Goal: Task Accomplishment & Management: Complete application form

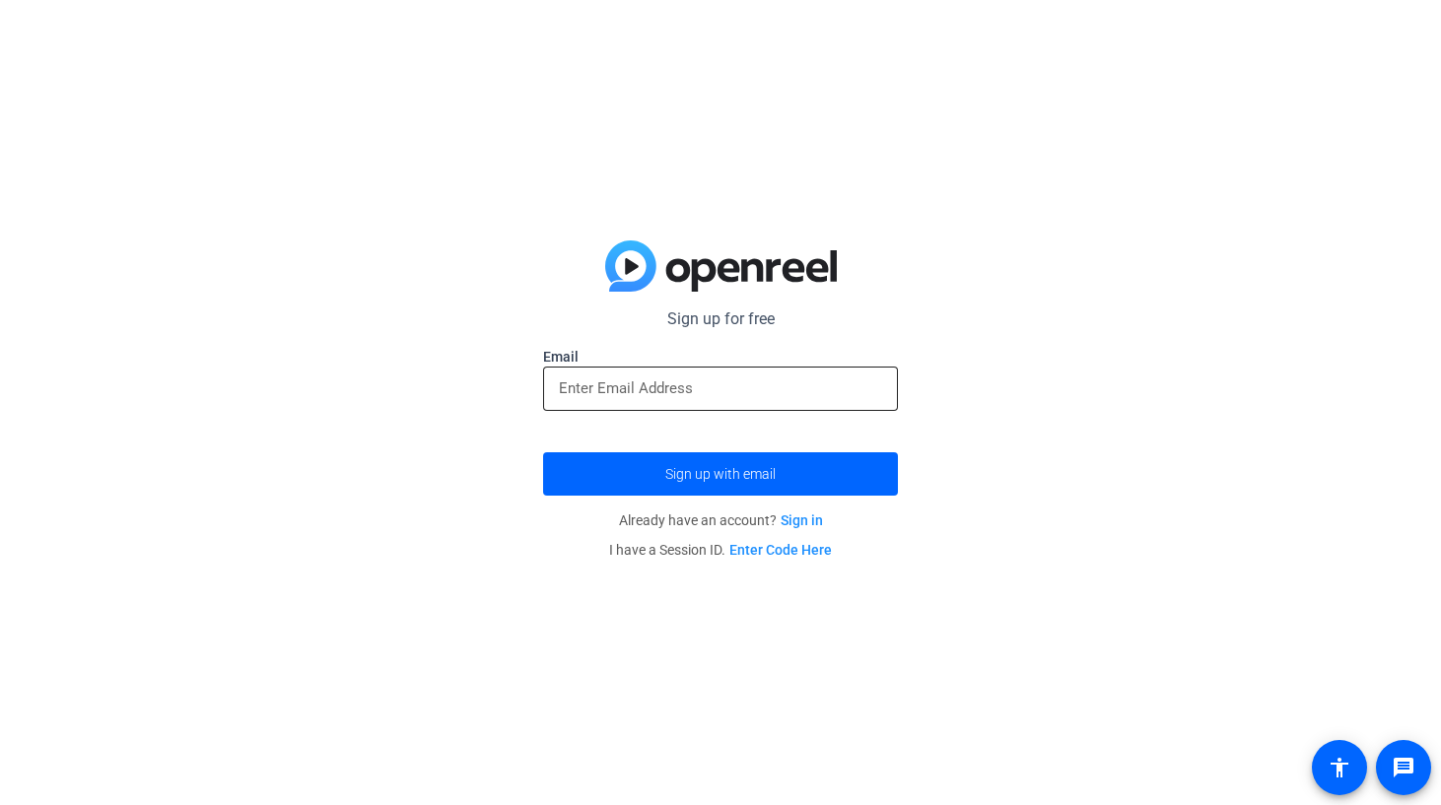
click at [681, 383] on input "email" at bounding box center [720, 388] width 323 height 24
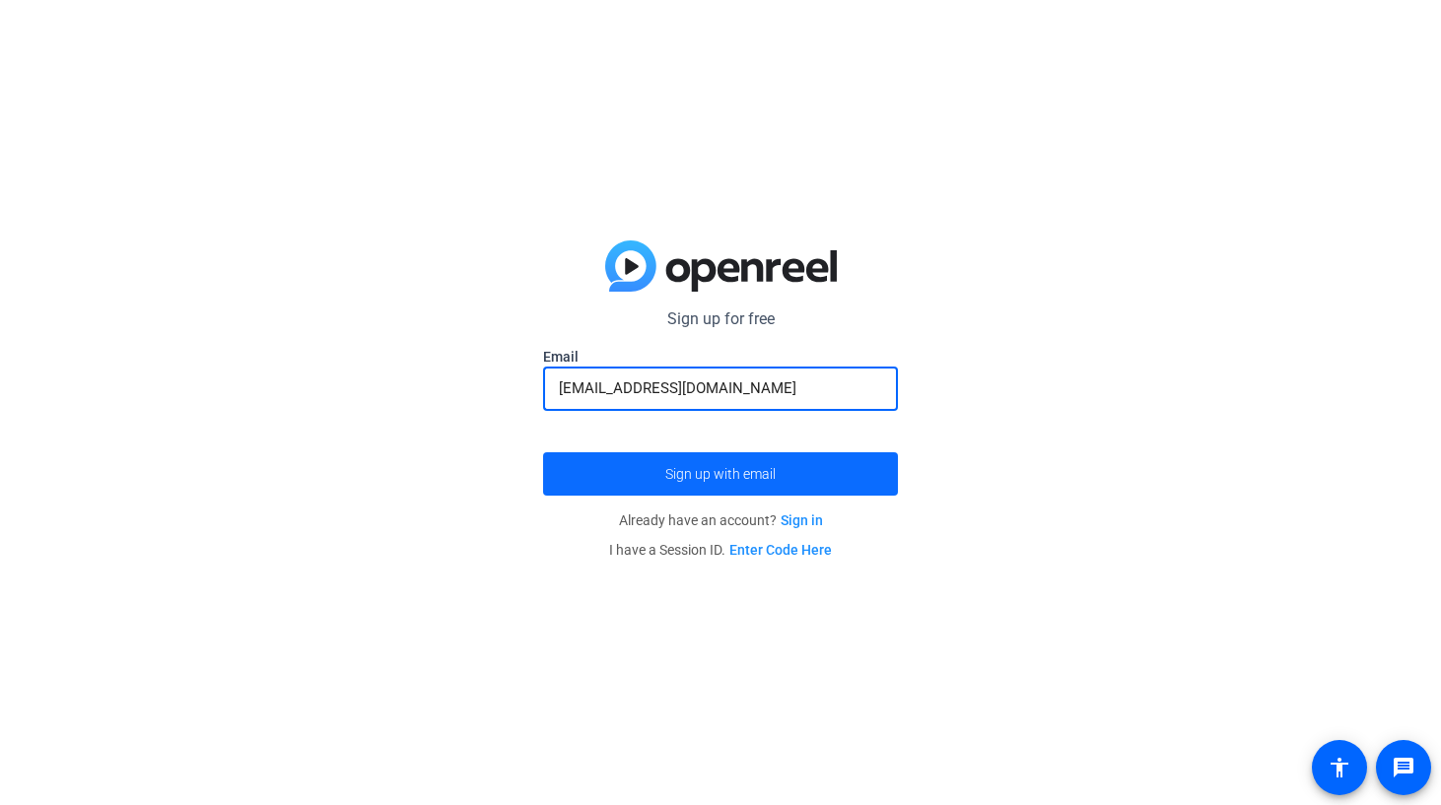
type input "[EMAIL_ADDRESS][DOMAIN_NAME]"
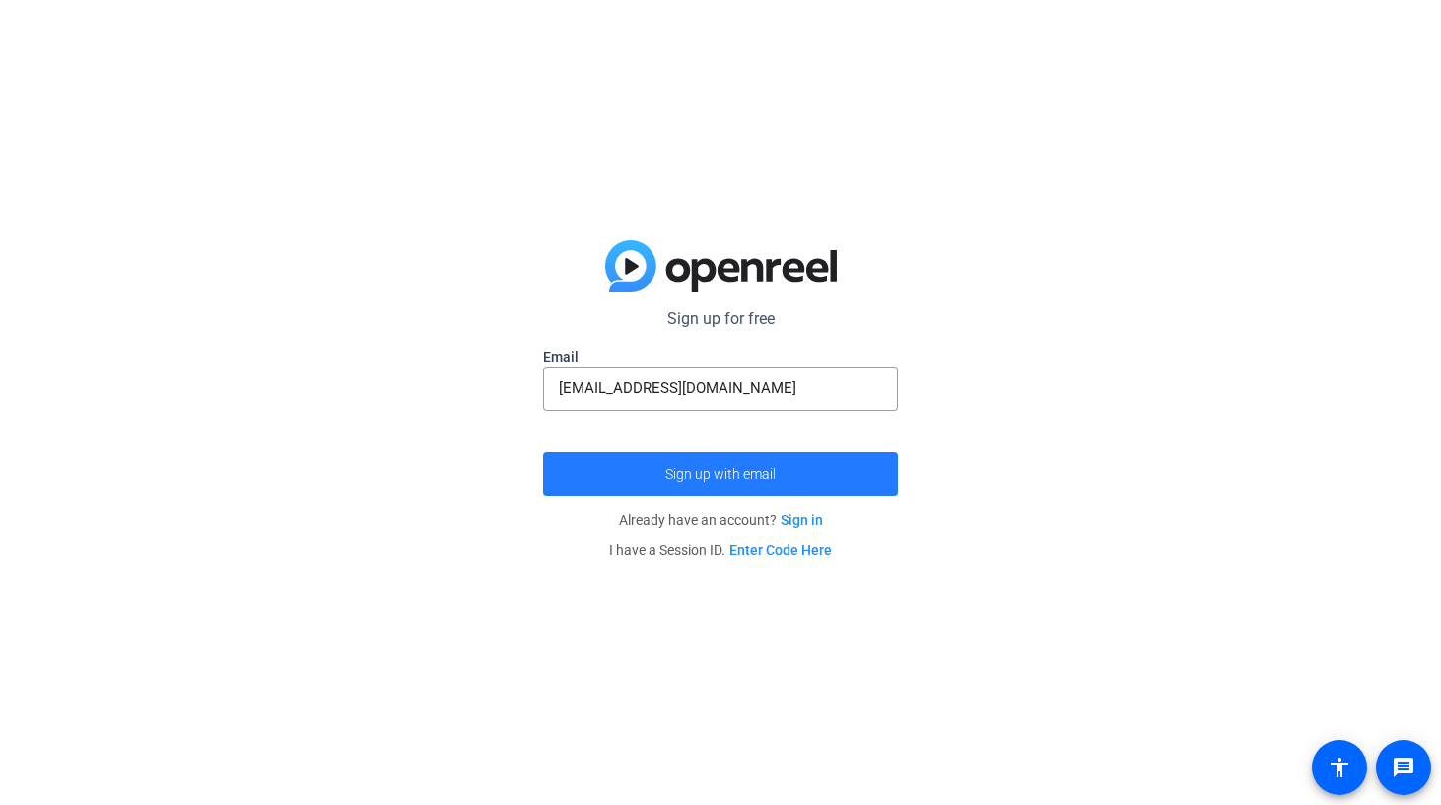
click at [619, 480] on span "submit" at bounding box center [720, 473] width 355 height 47
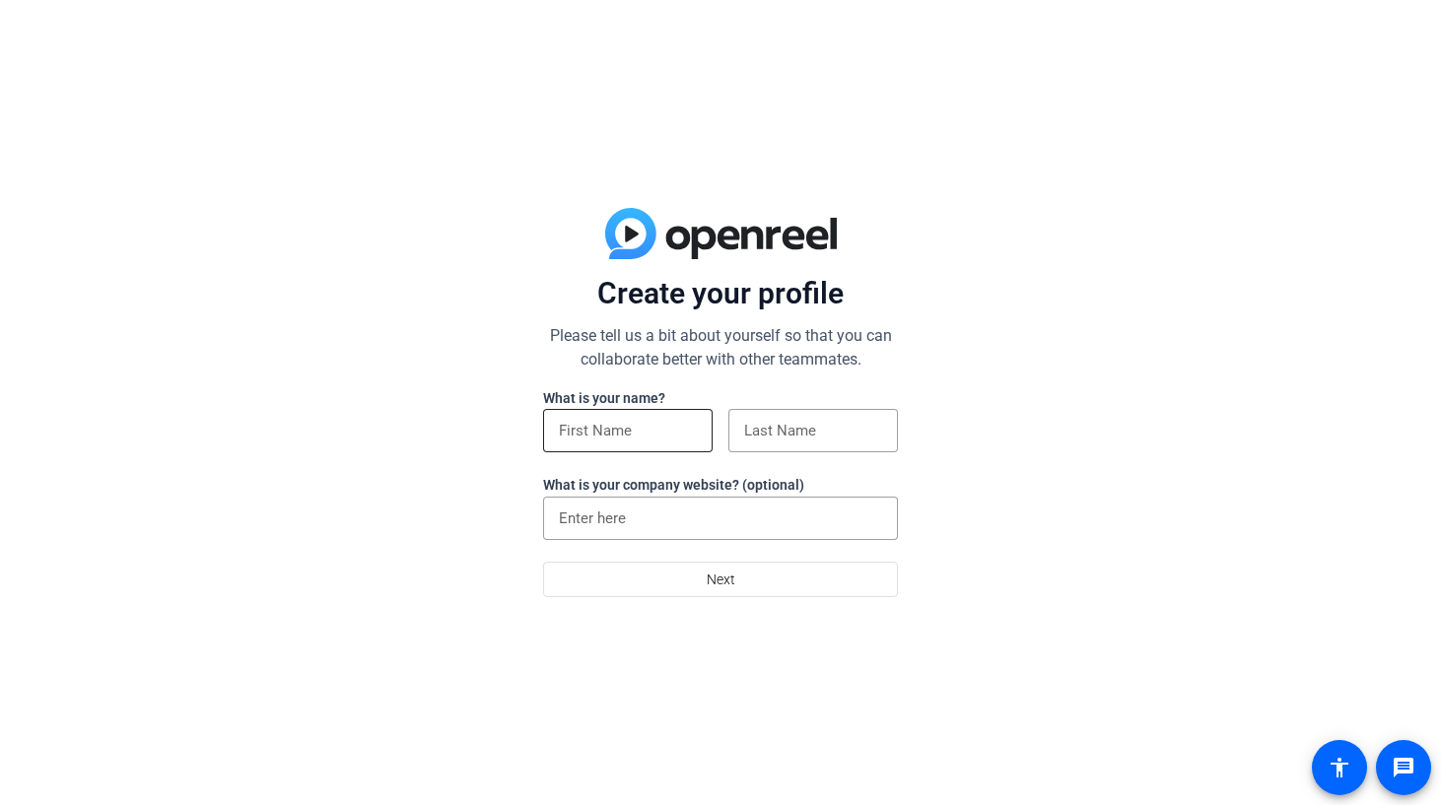
click at [647, 441] on input at bounding box center [628, 431] width 138 height 24
type input "Erinn"
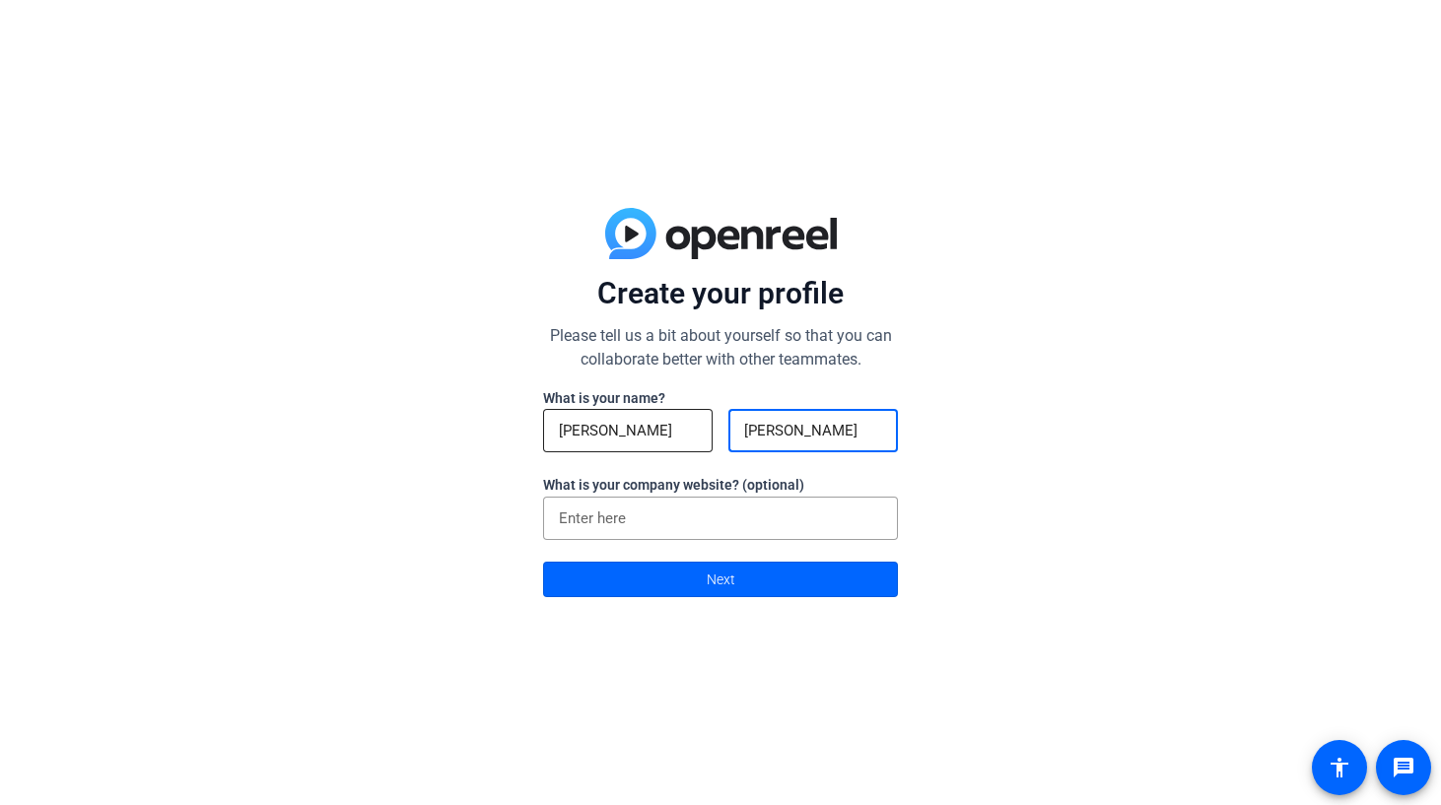
type input "Reed"
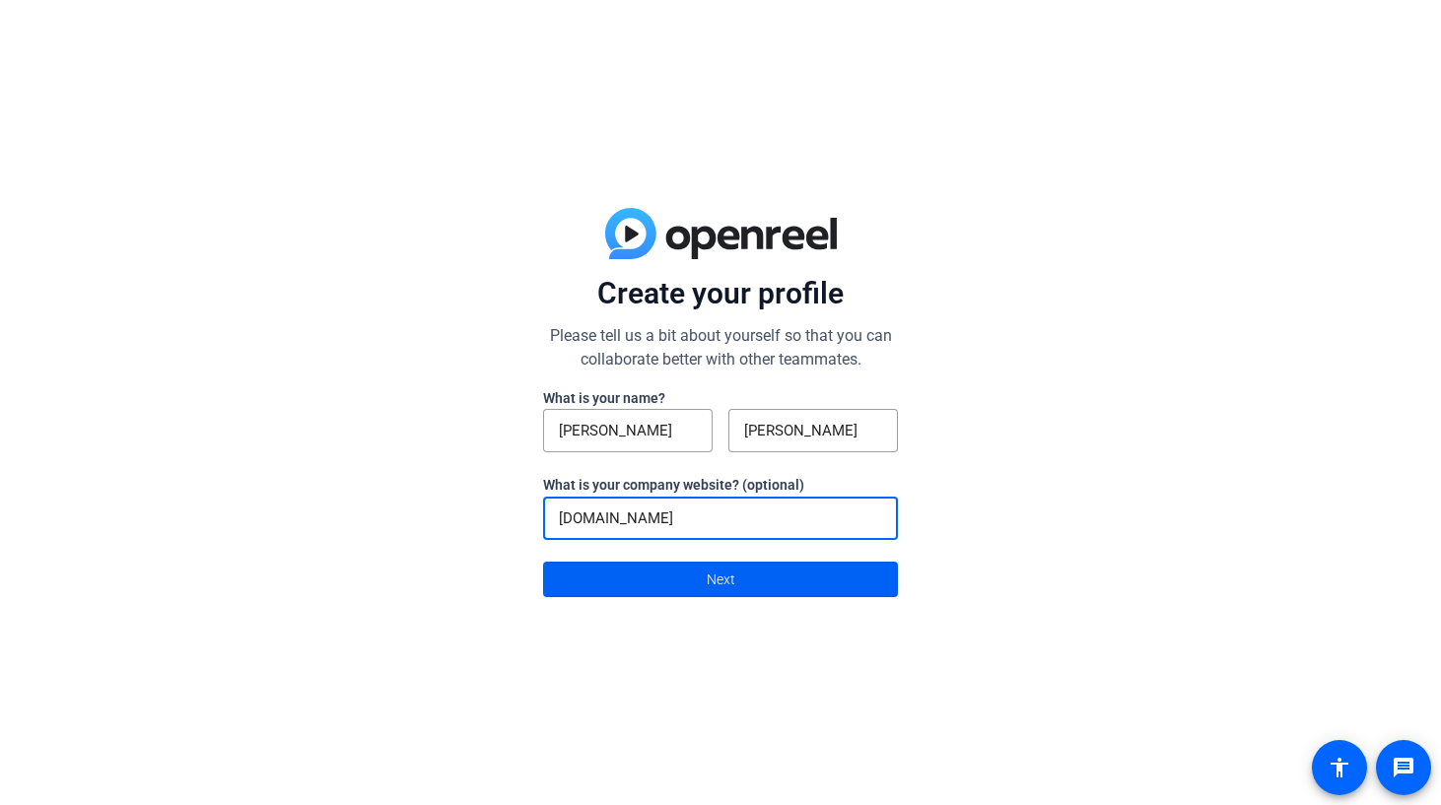
type input "www.learningtailormade.com"
click at [617, 601] on span at bounding box center [720, 579] width 353 height 47
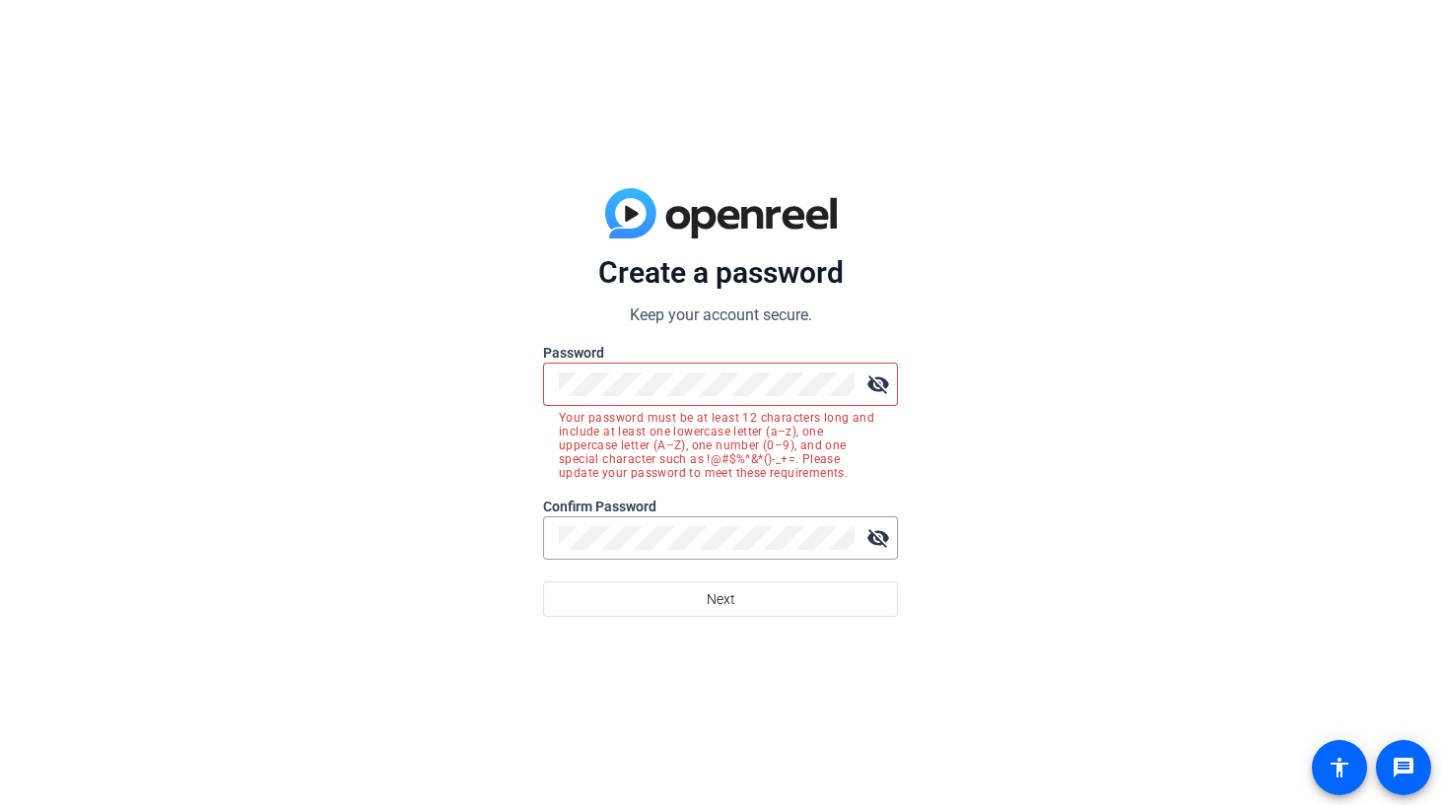
click at [884, 379] on mat-icon "visibility_off" at bounding box center [877, 384] width 39 height 39
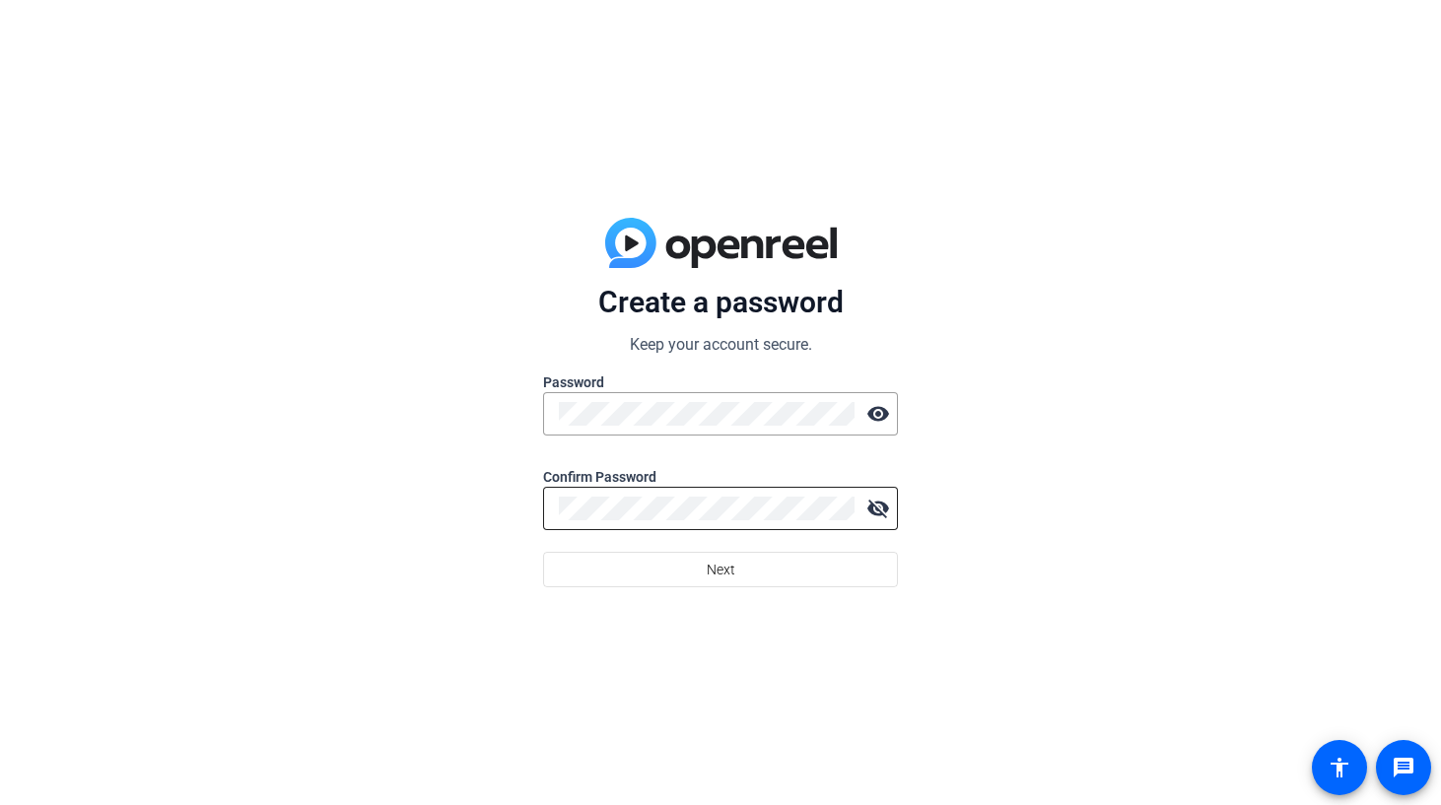
click at [623, 489] on div at bounding box center [707, 508] width 296 height 43
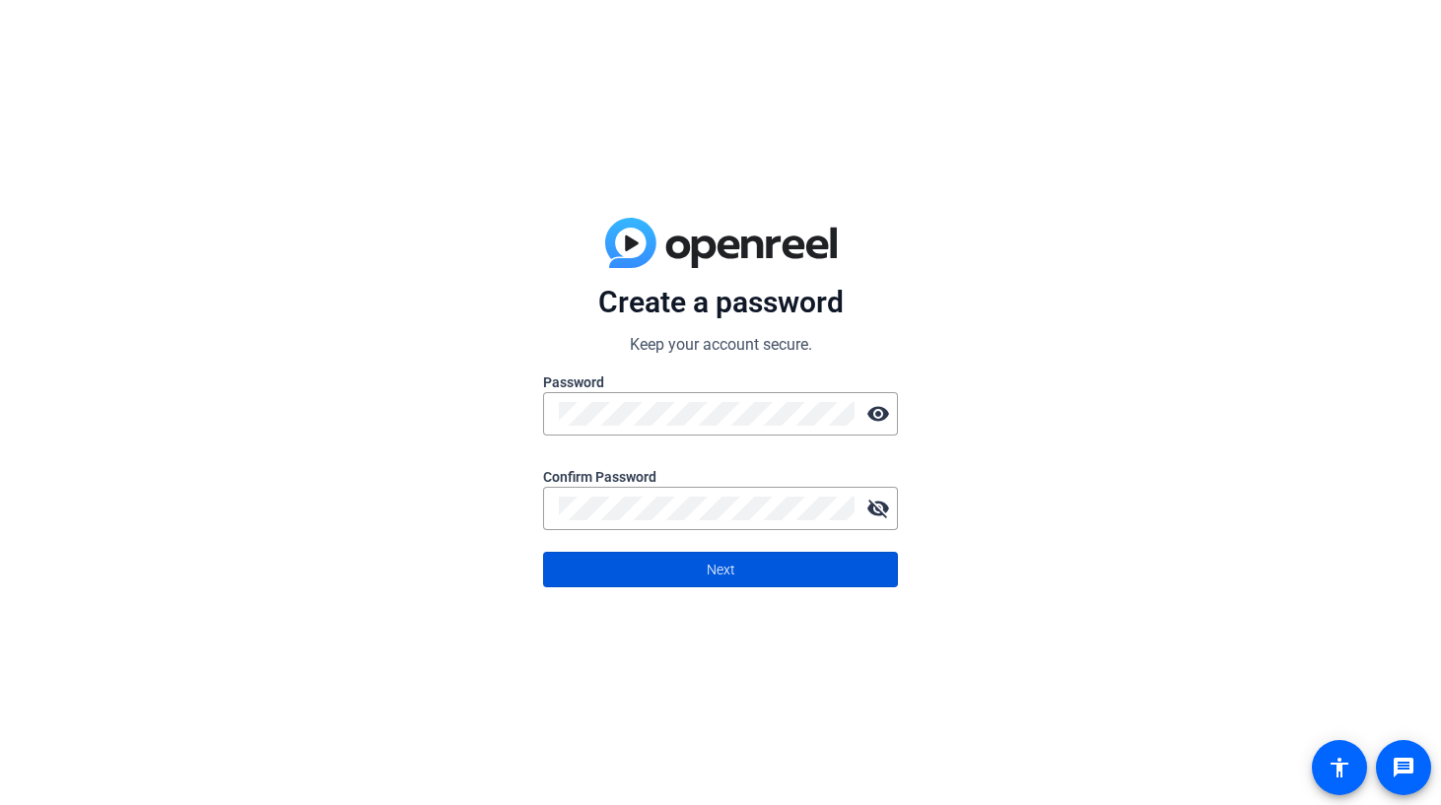
click at [613, 573] on span at bounding box center [720, 569] width 353 height 47
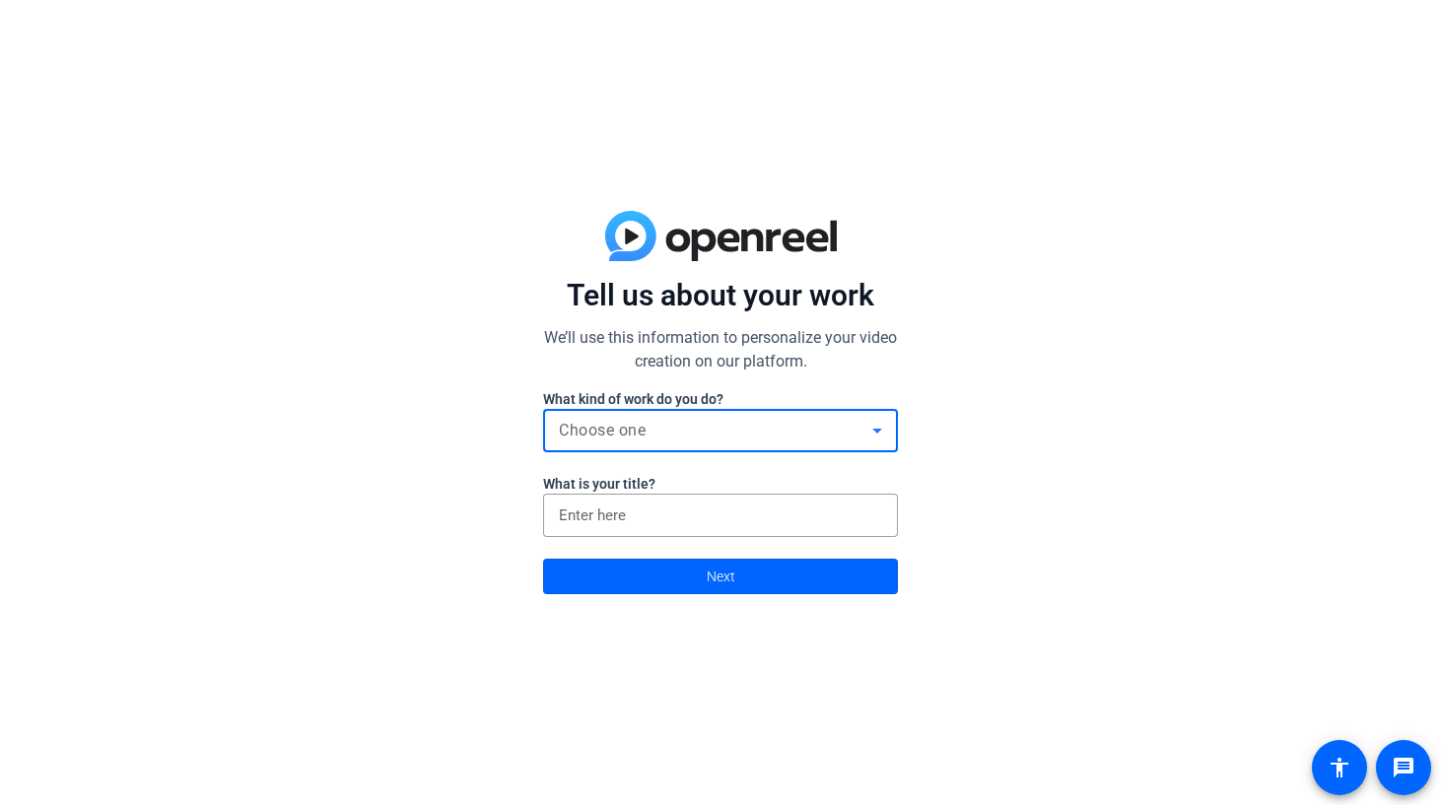
click at [790, 423] on div "Choose one" at bounding box center [715, 431] width 313 height 24
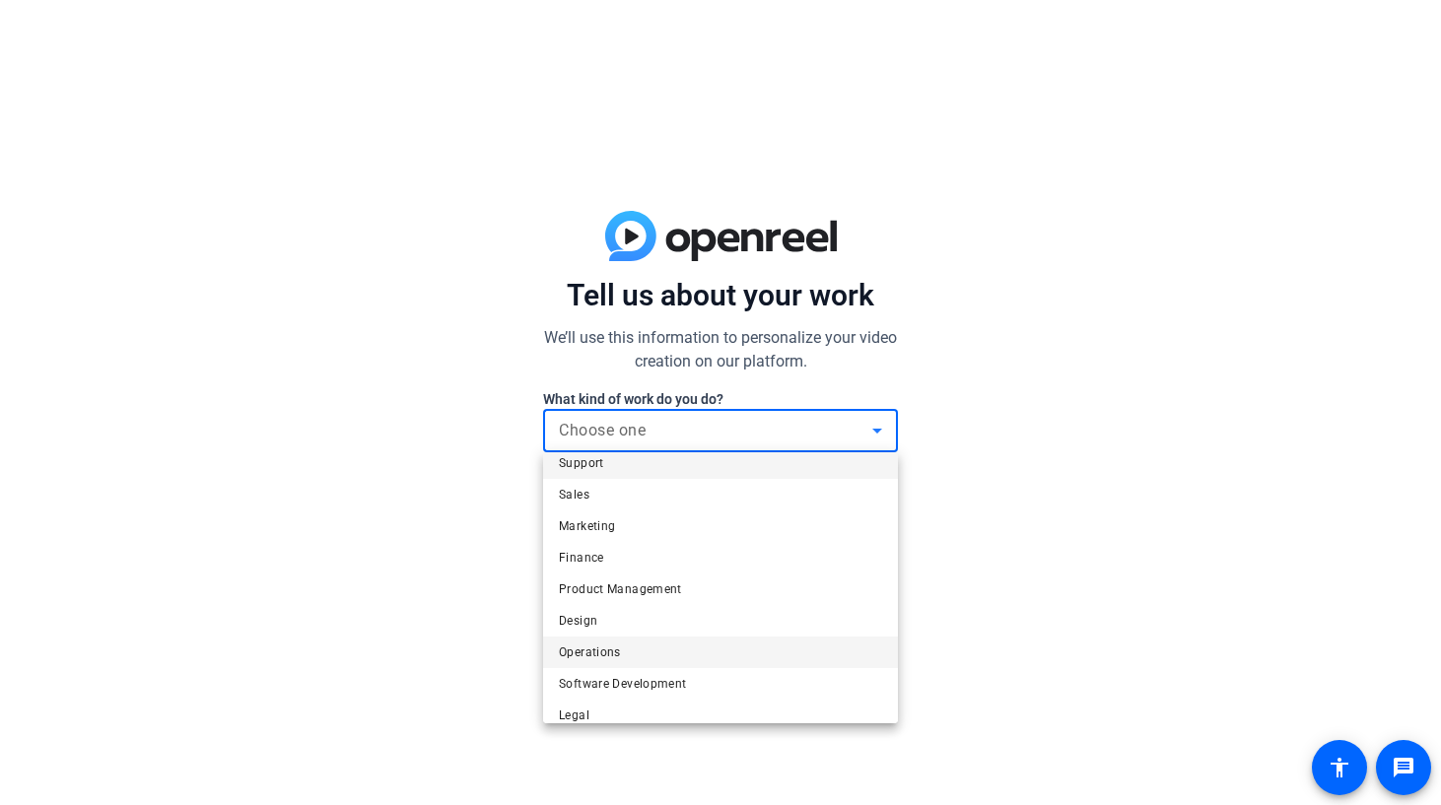
scroll to position [60, 0]
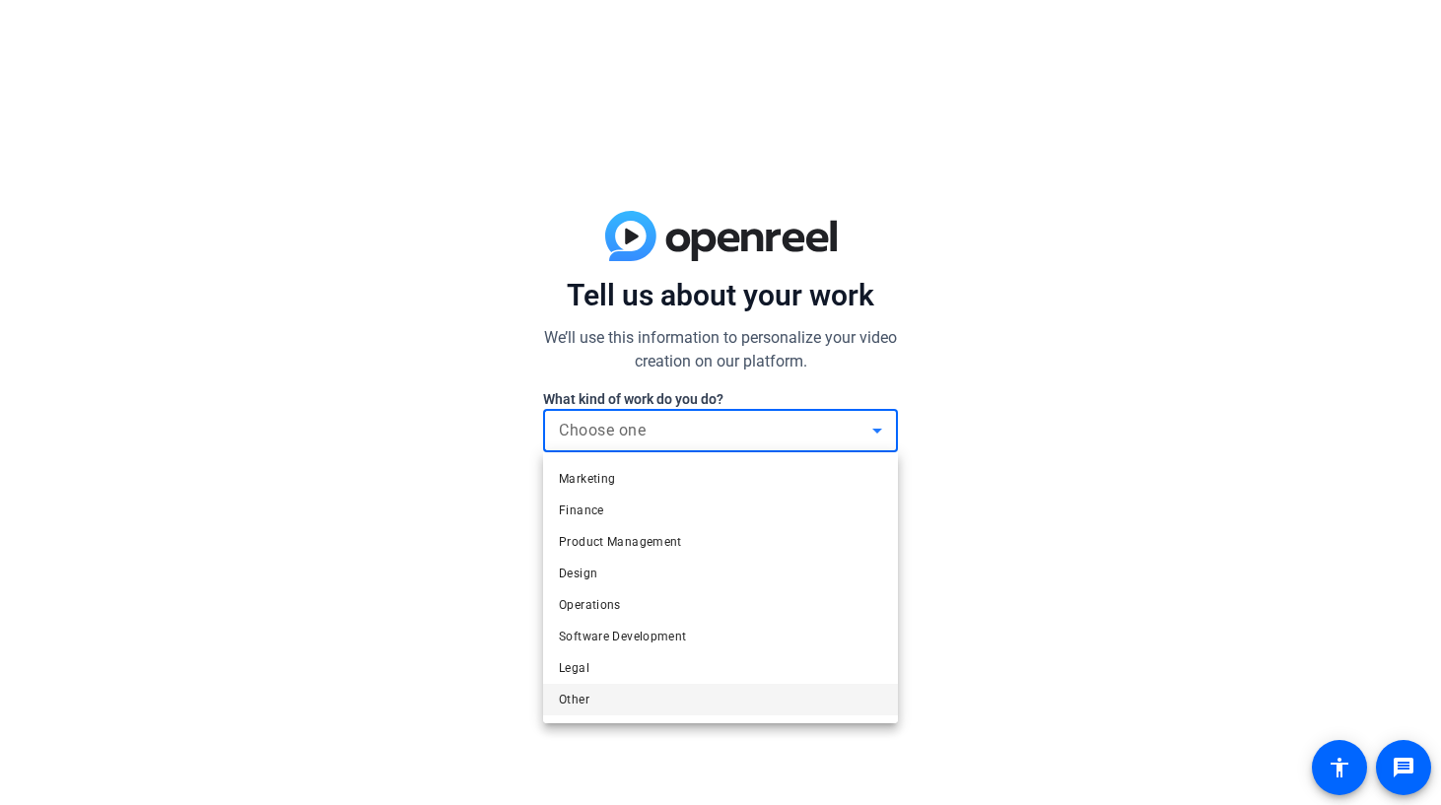
click at [595, 686] on mat-option "Other" at bounding box center [720, 700] width 355 height 32
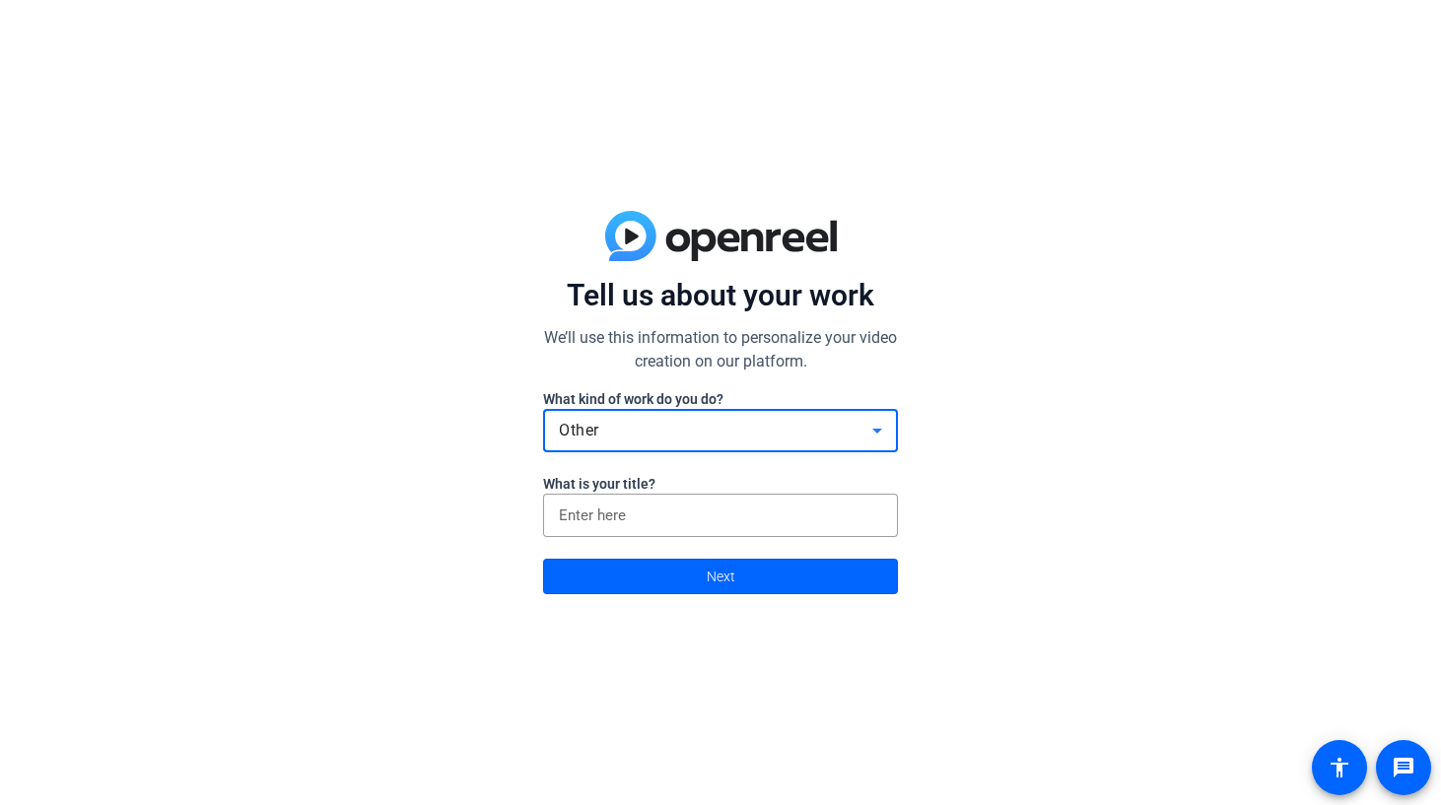
click at [655, 504] on input at bounding box center [720, 515] width 323 height 24
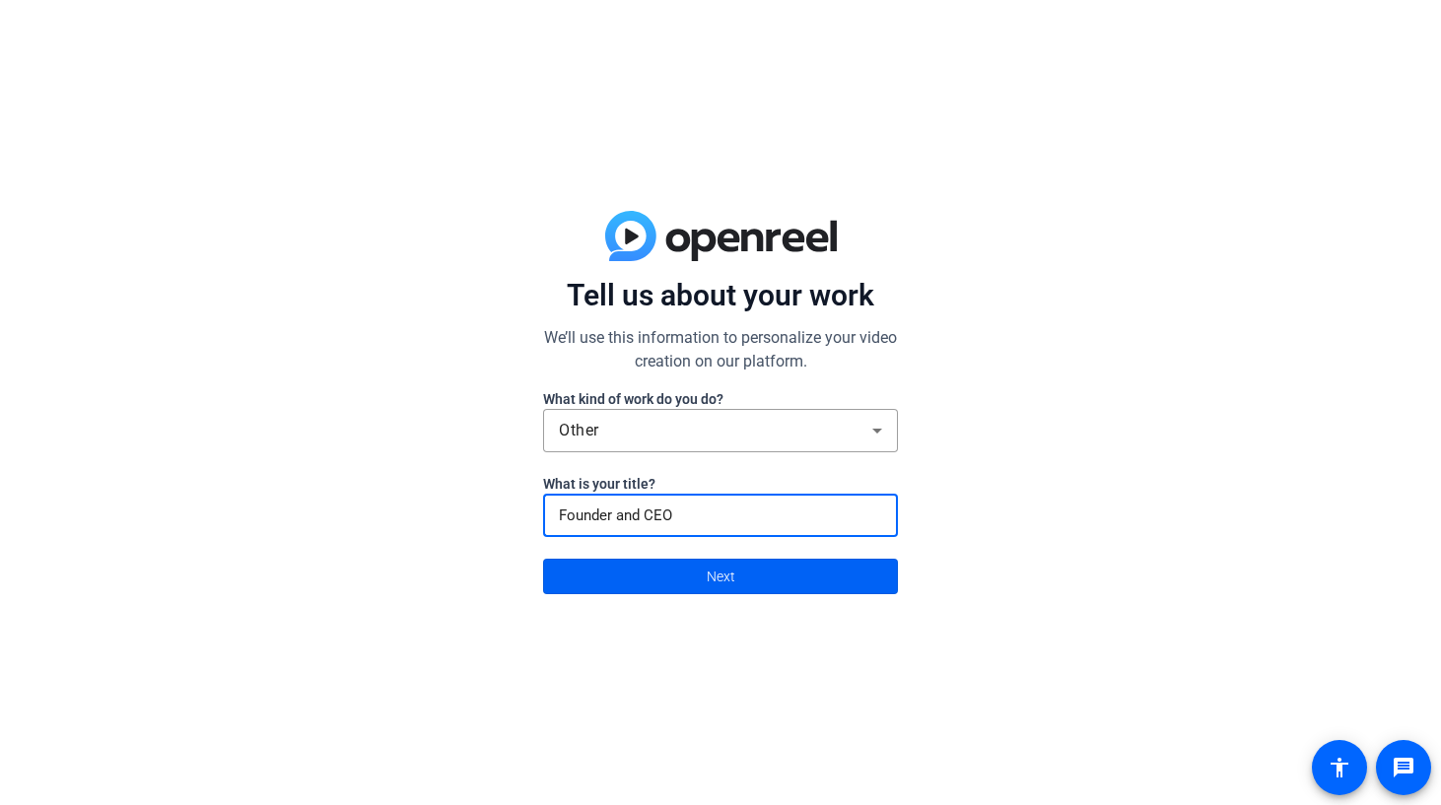
type input "Founder and CEO"
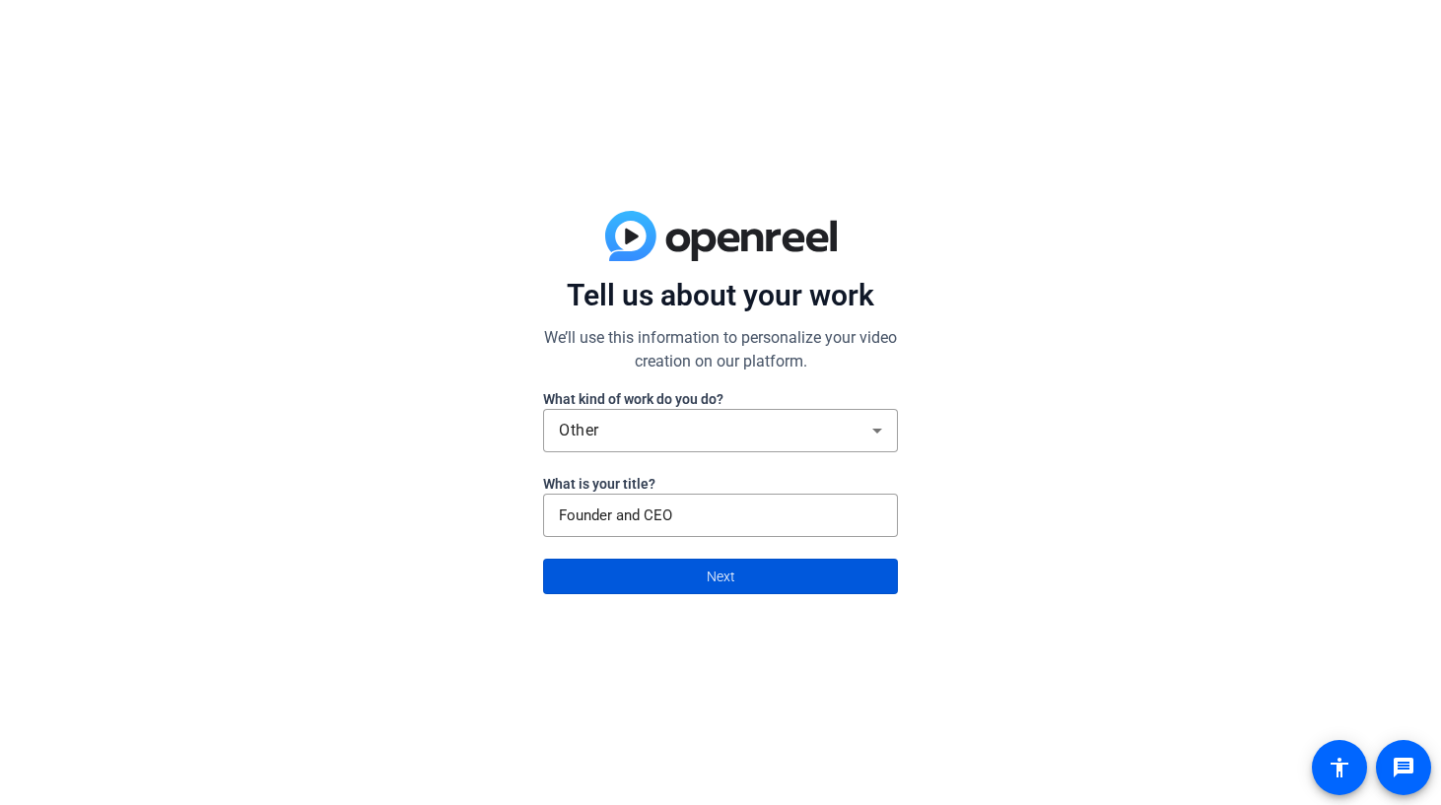
click at [644, 577] on span at bounding box center [720, 576] width 353 height 47
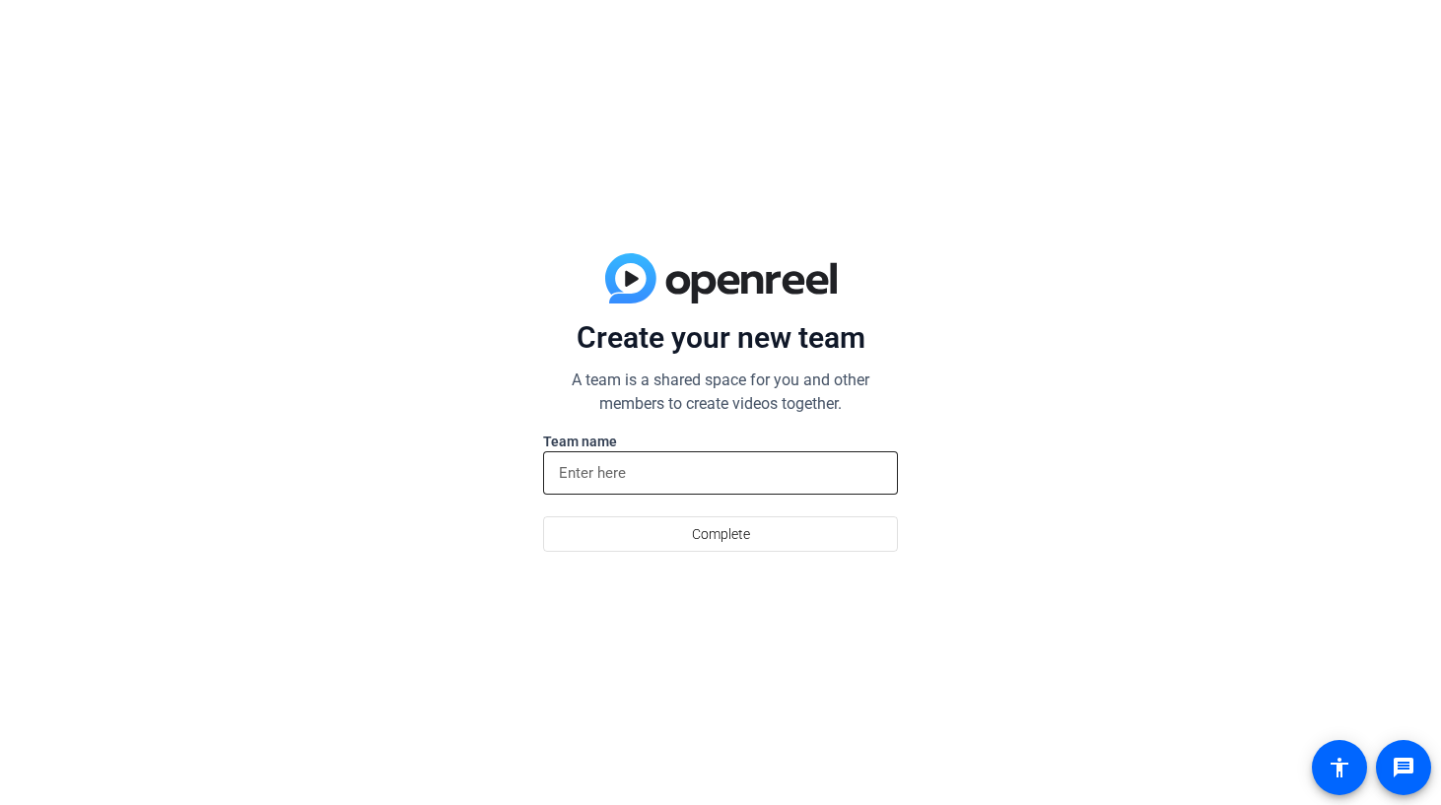
click at [658, 473] on input at bounding box center [720, 473] width 323 height 24
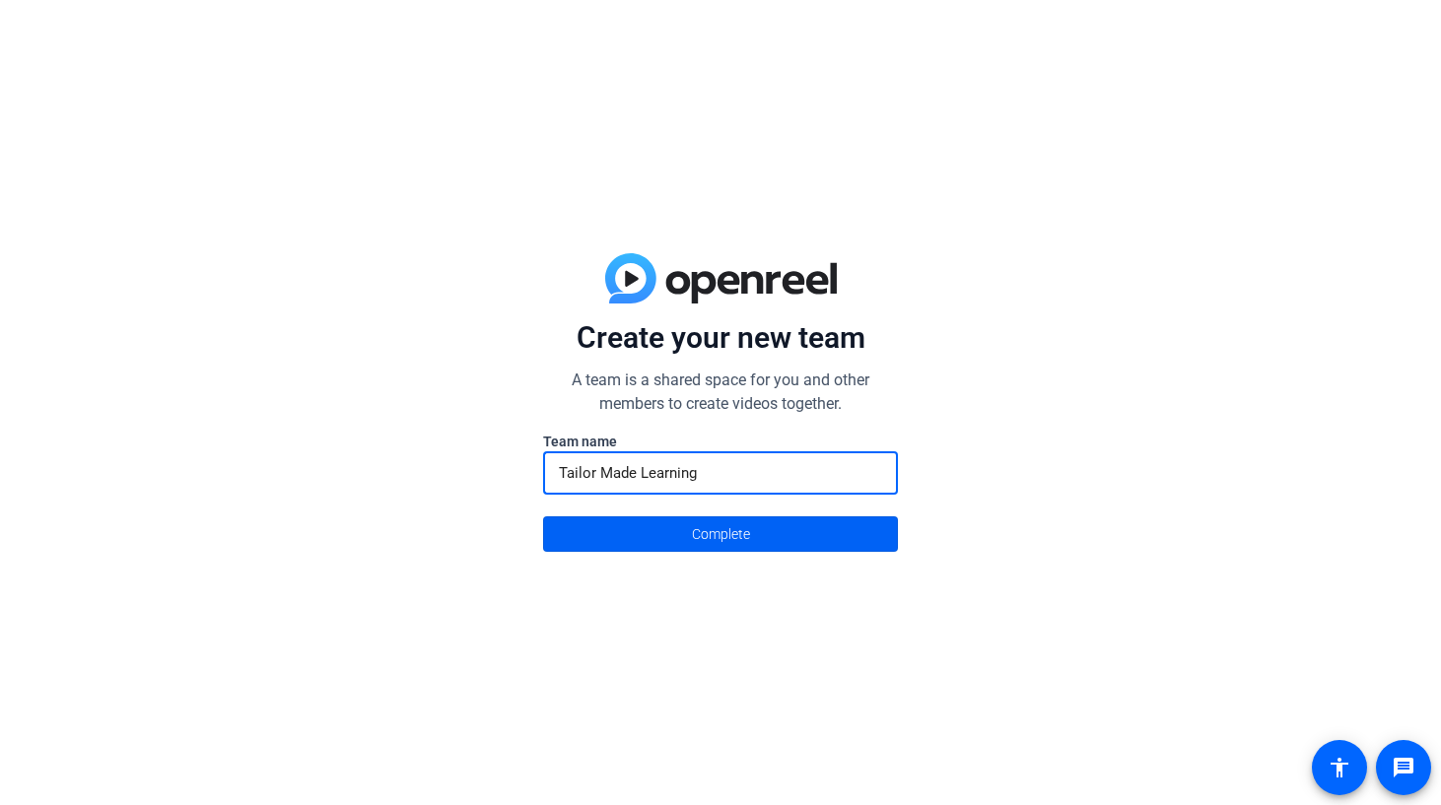
type input "Tailor Made Learning"
click at [636, 550] on span at bounding box center [720, 533] width 353 height 47
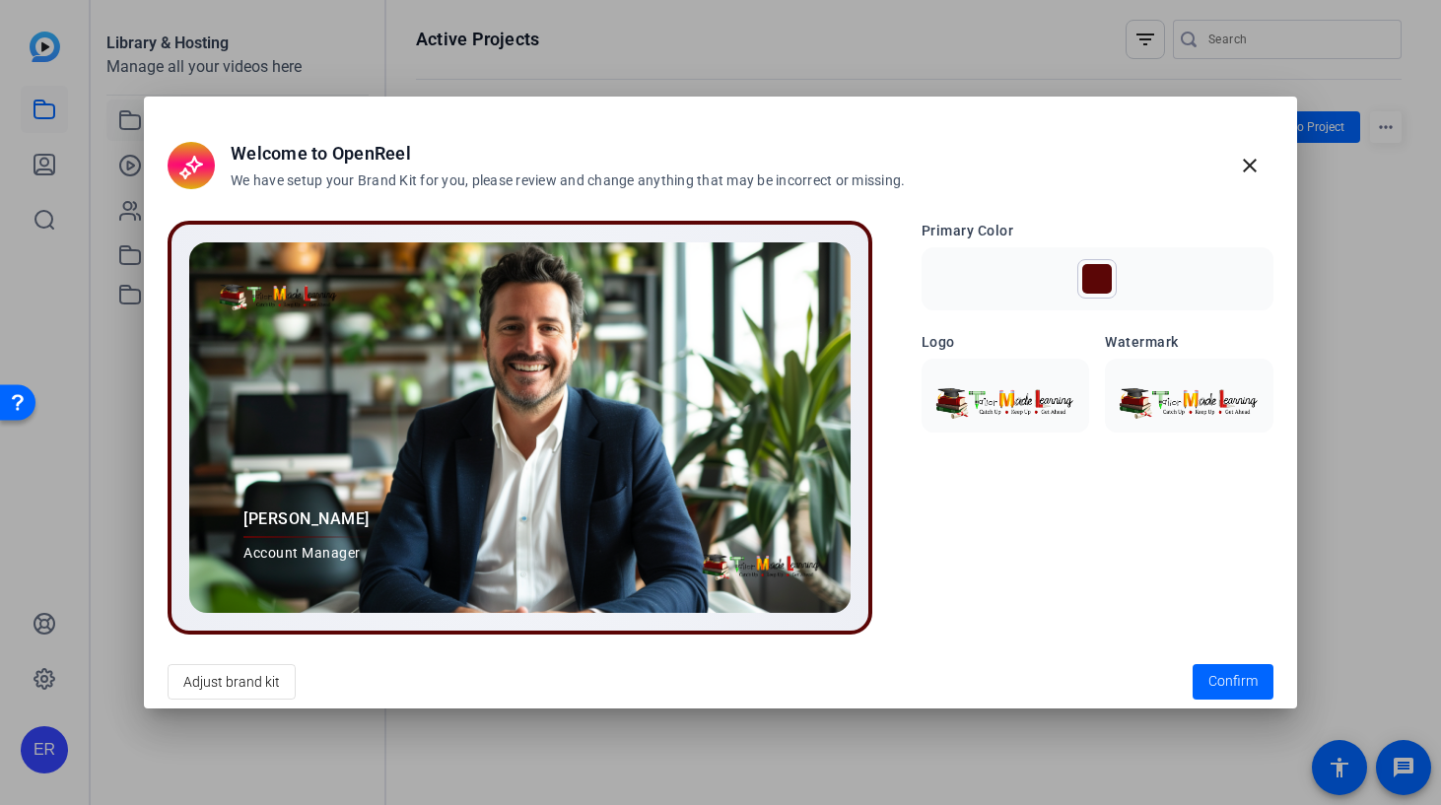
click at [1046, 408] on img at bounding box center [1005, 395] width 145 height 48
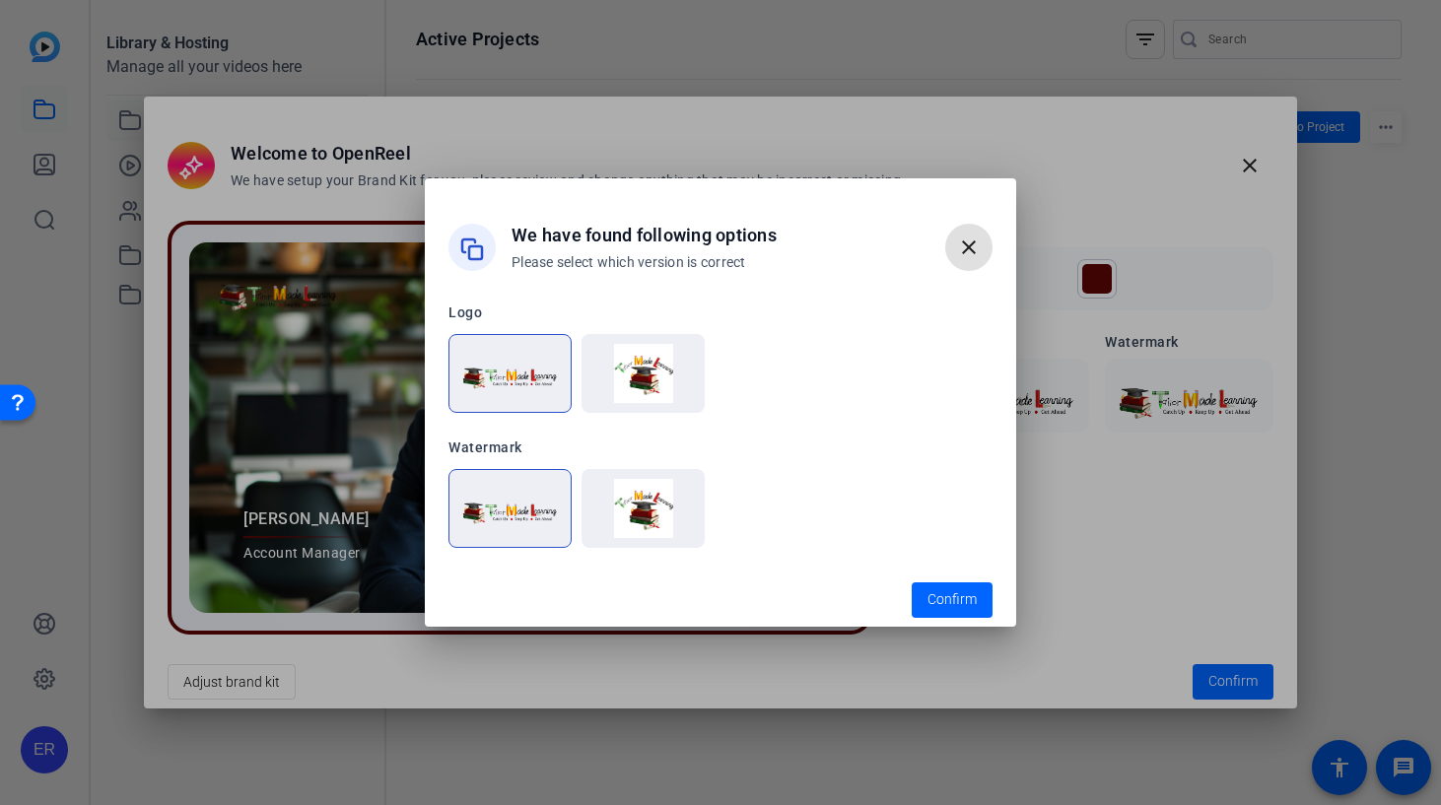
click at [653, 523] on img at bounding box center [643, 508] width 99 height 59
click at [938, 601] on span "Confirm" at bounding box center [951, 599] width 49 height 21
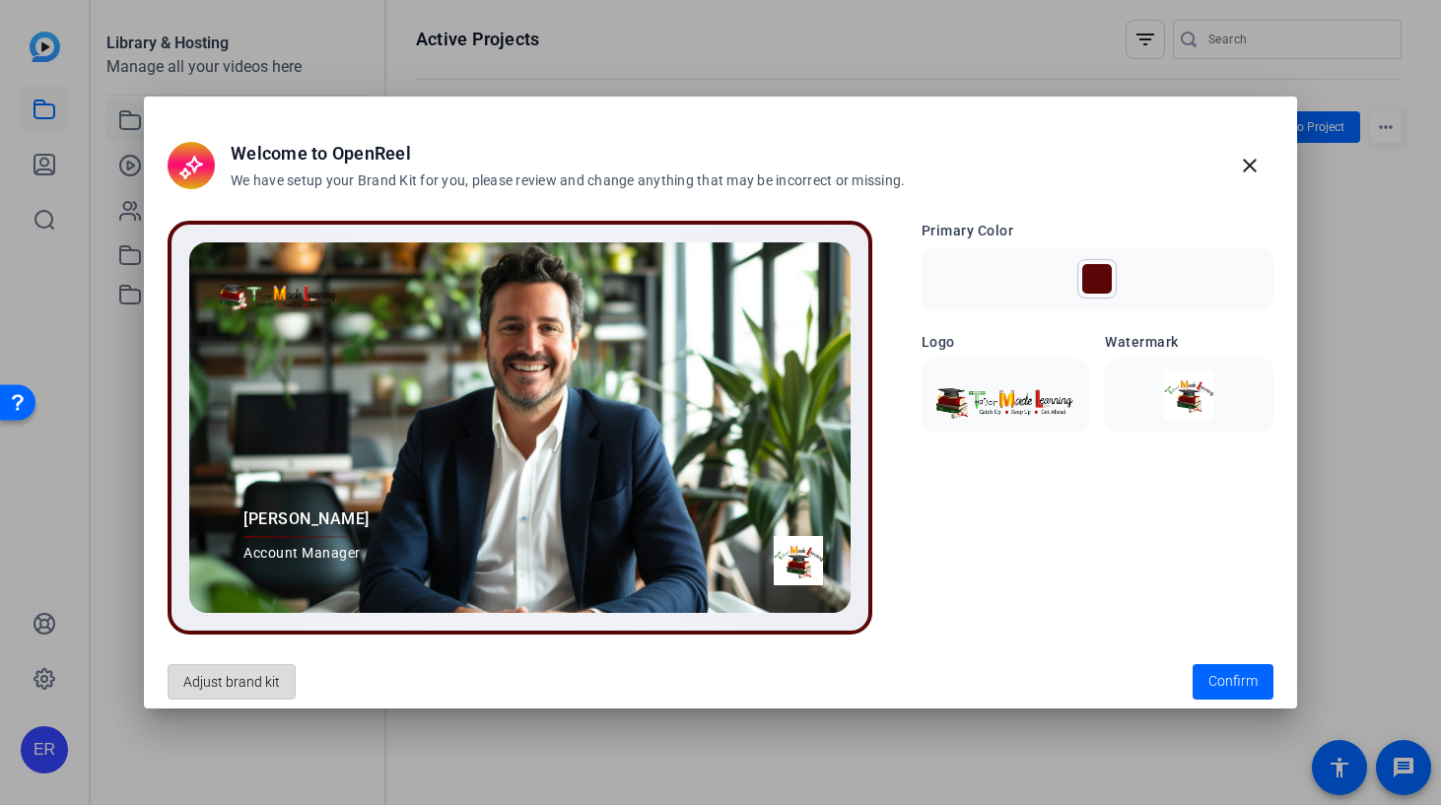
click at [259, 682] on span "Adjust brand kit" at bounding box center [231, 681] width 97 height 37
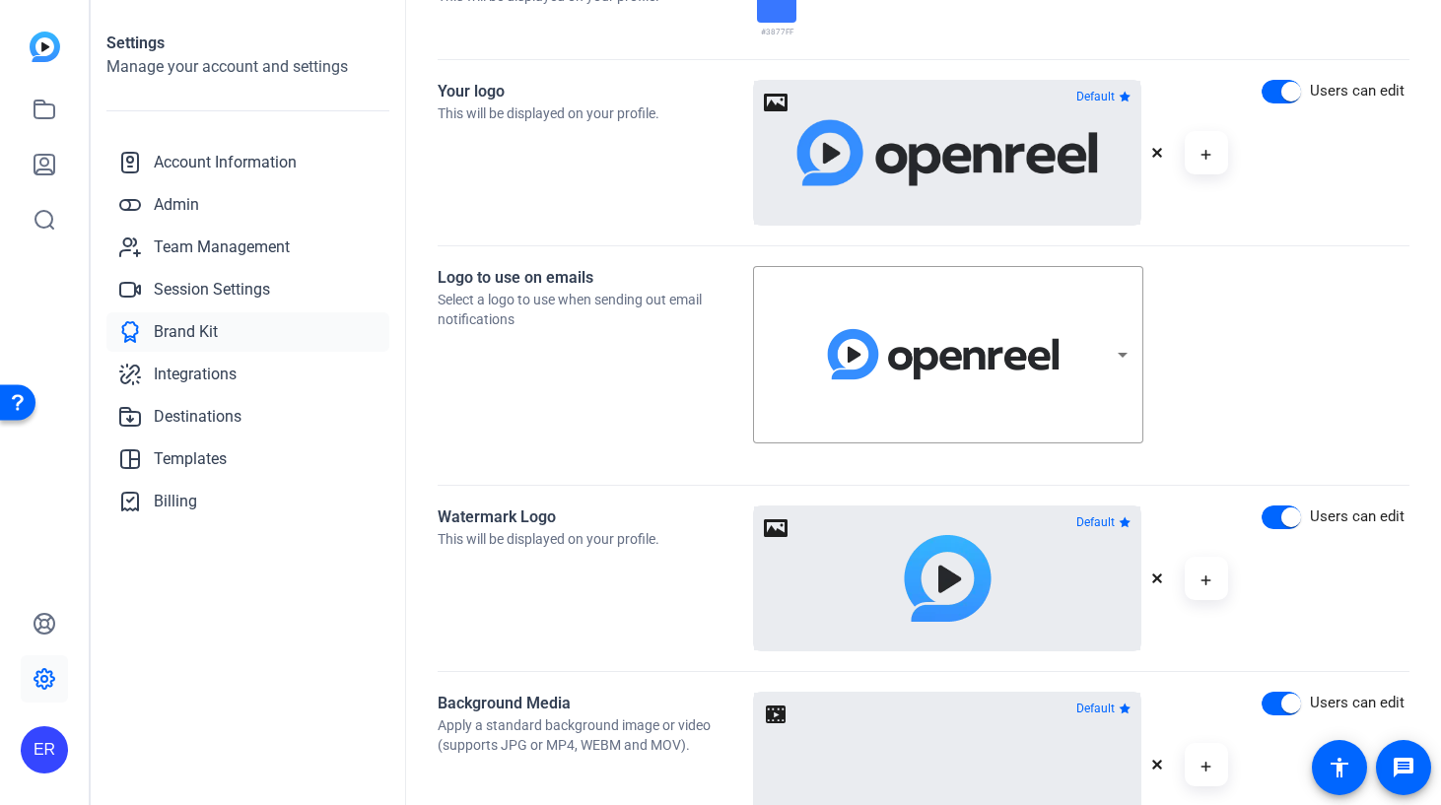
scroll to position [497, 0]
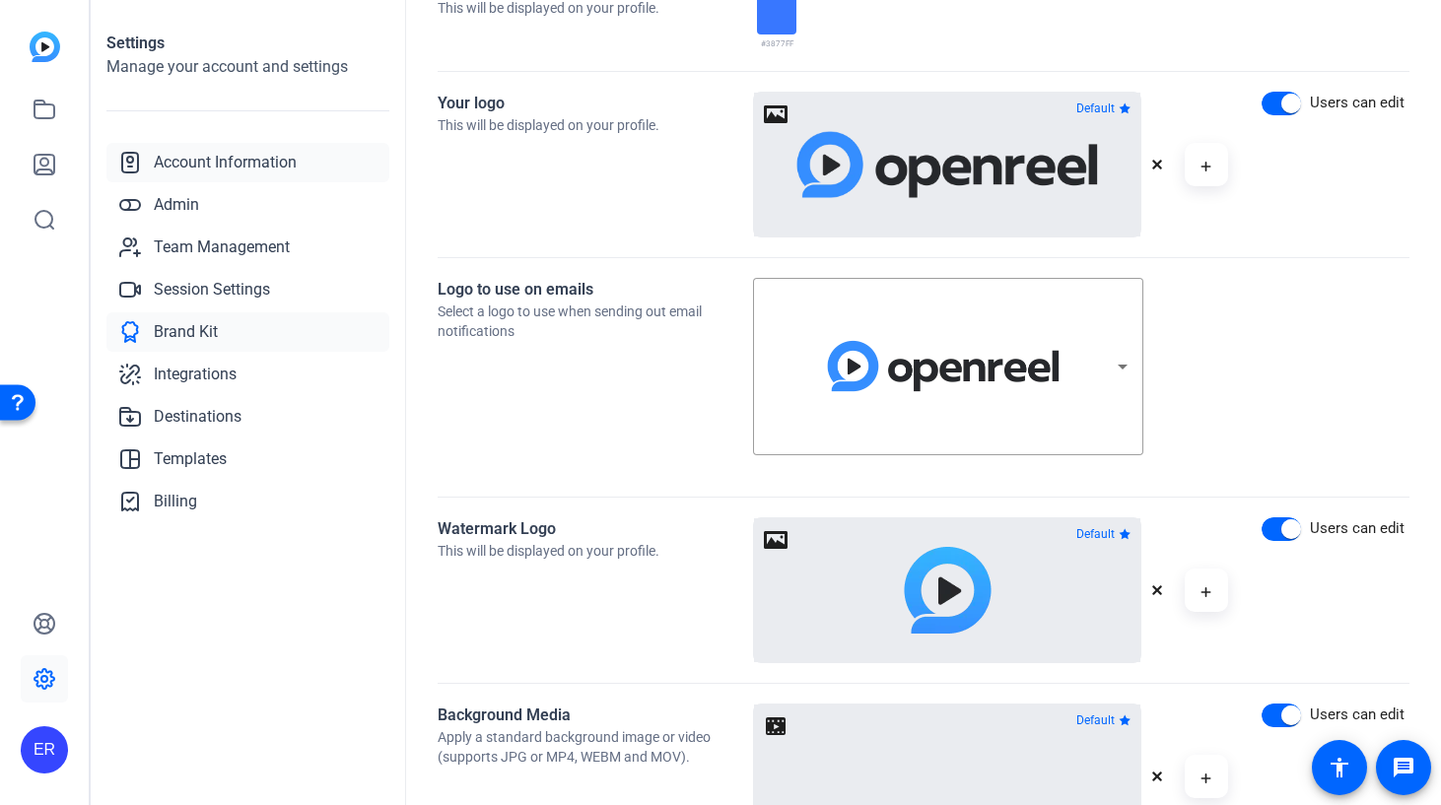
click at [283, 172] on span "Account Information" at bounding box center [225, 163] width 143 height 24
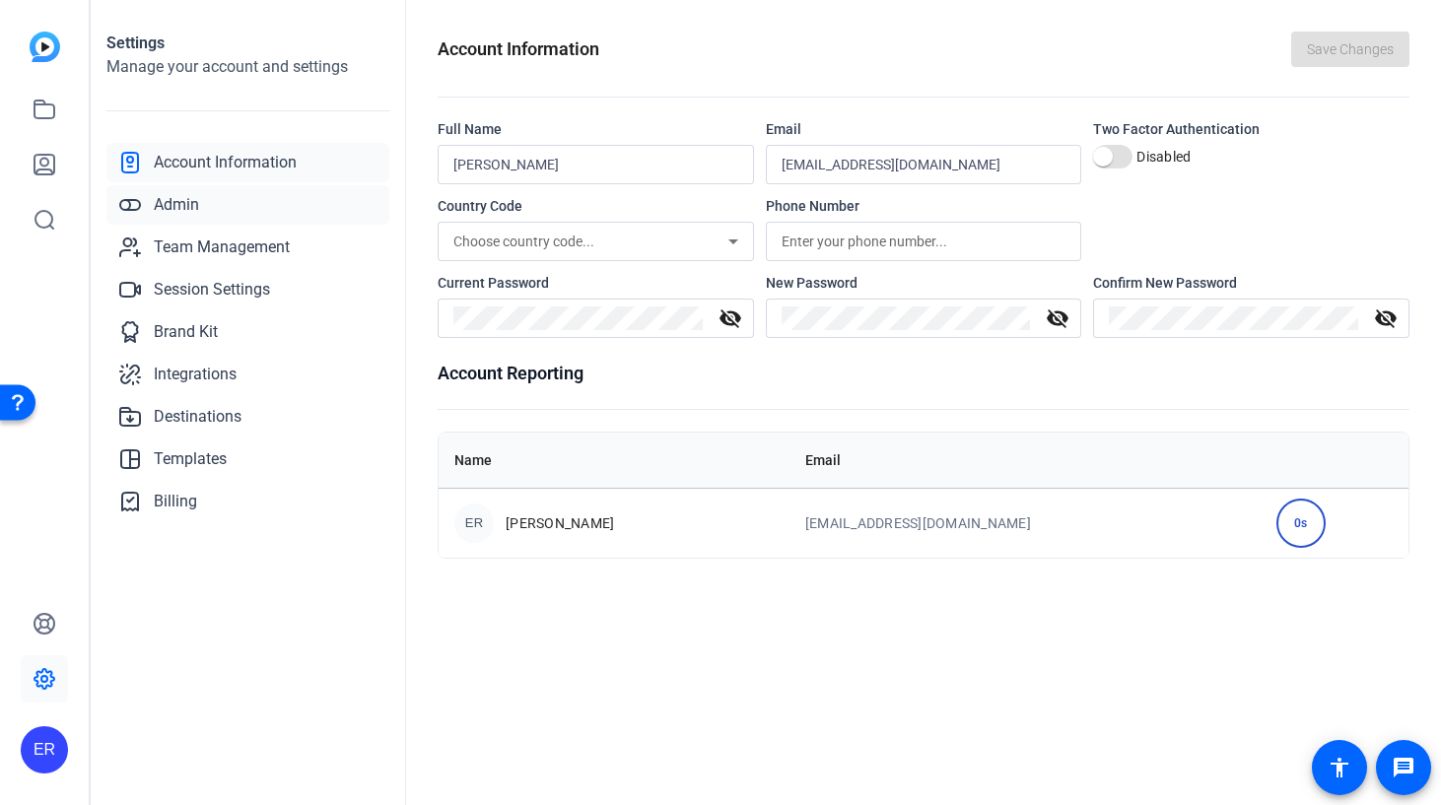
click at [203, 205] on link "Admin" at bounding box center [247, 204] width 283 height 39
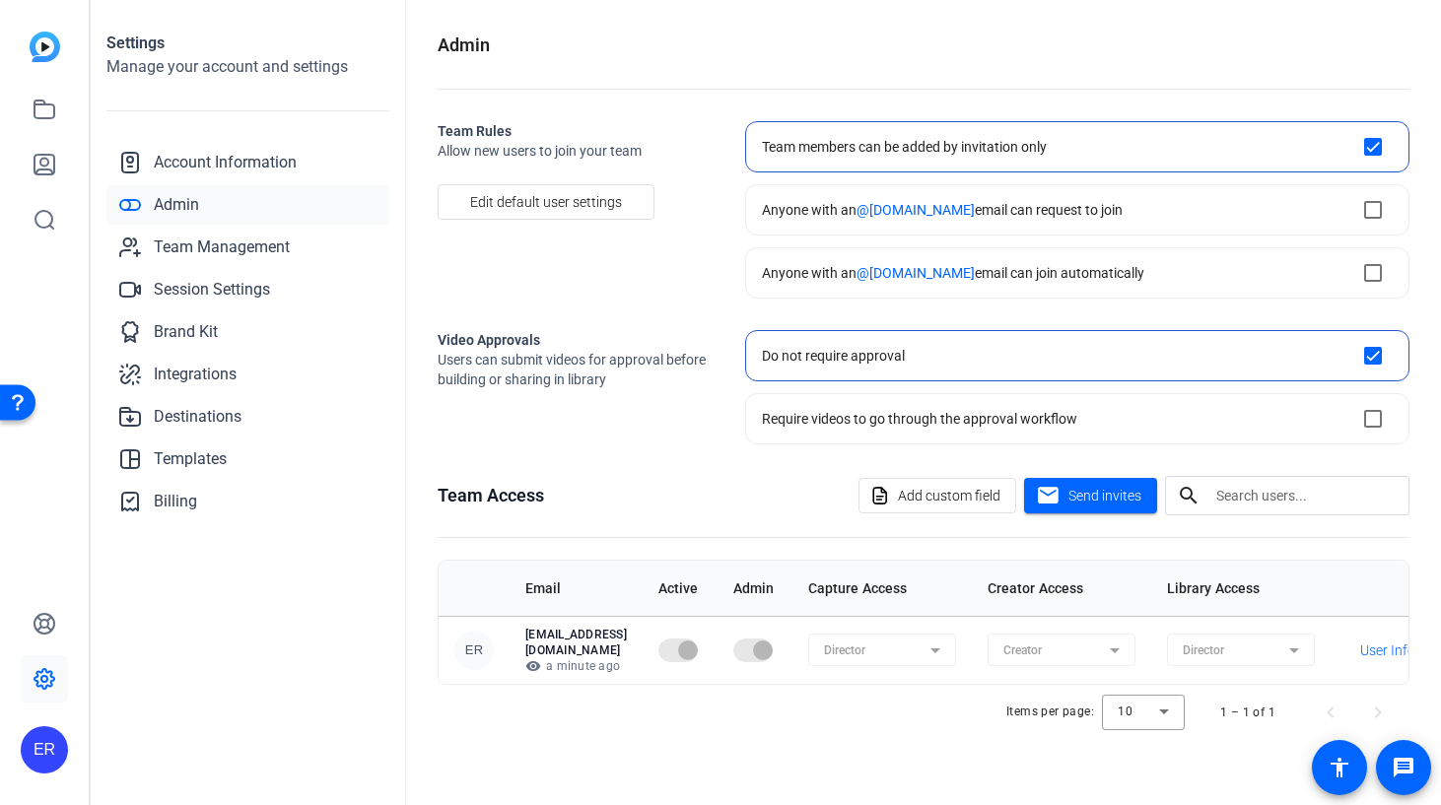
click at [271, 72] on h2 "Manage your account and settings" at bounding box center [247, 67] width 283 height 24
click at [56, 173] on link at bounding box center [44, 164] width 47 height 47
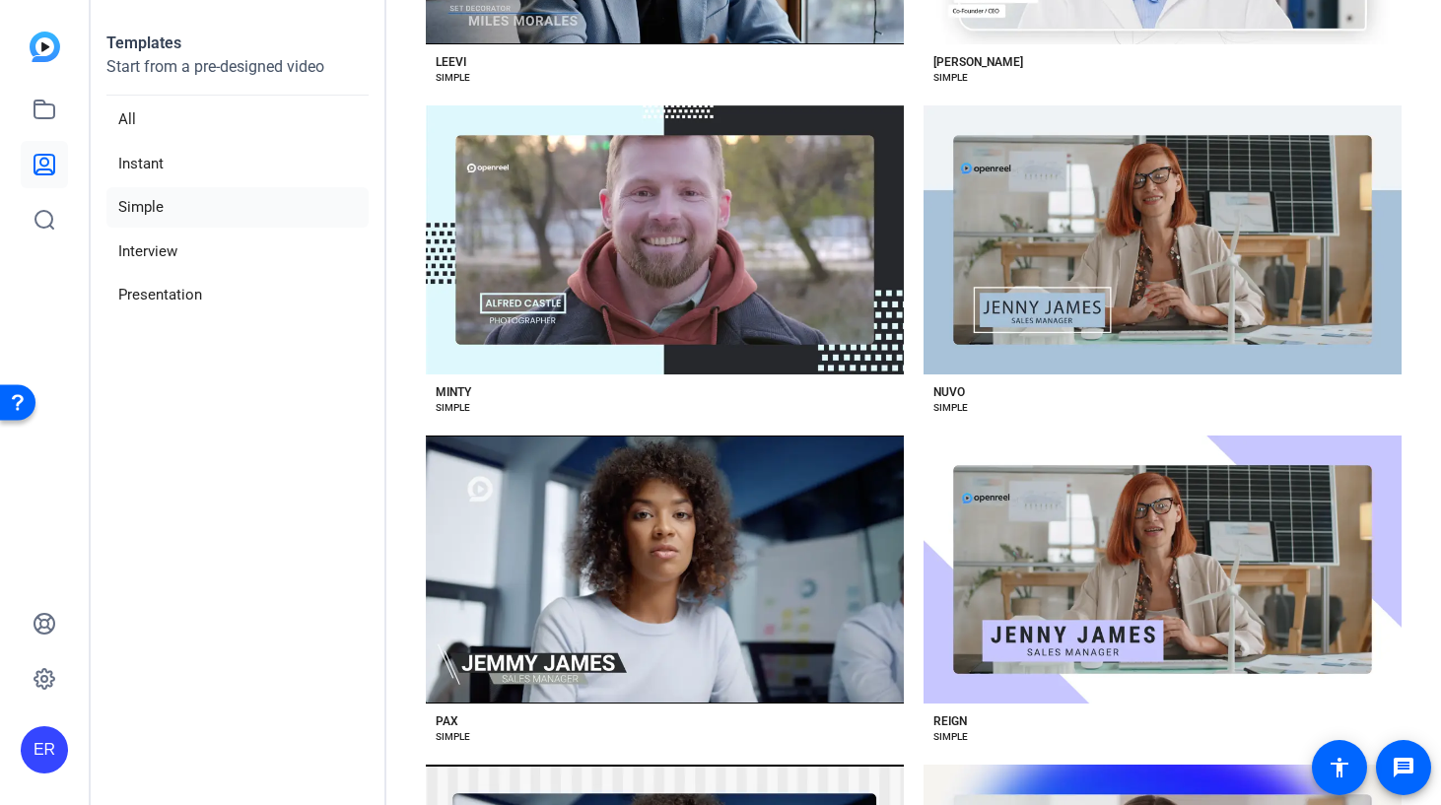
scroll to position [2344, 0]
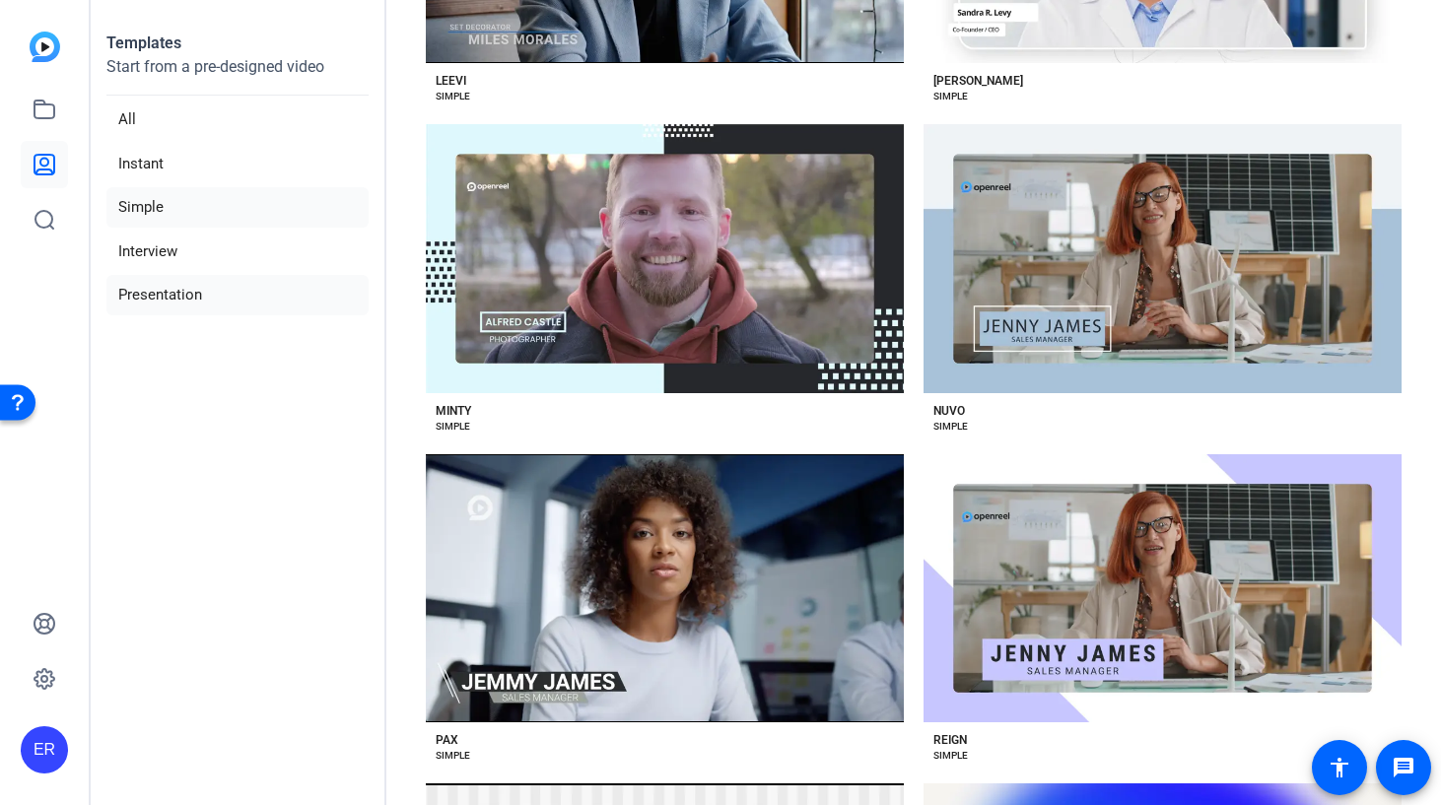
click at [300, 302] on li "Presentation" at bounding box center [237, 295] width 262 height 40
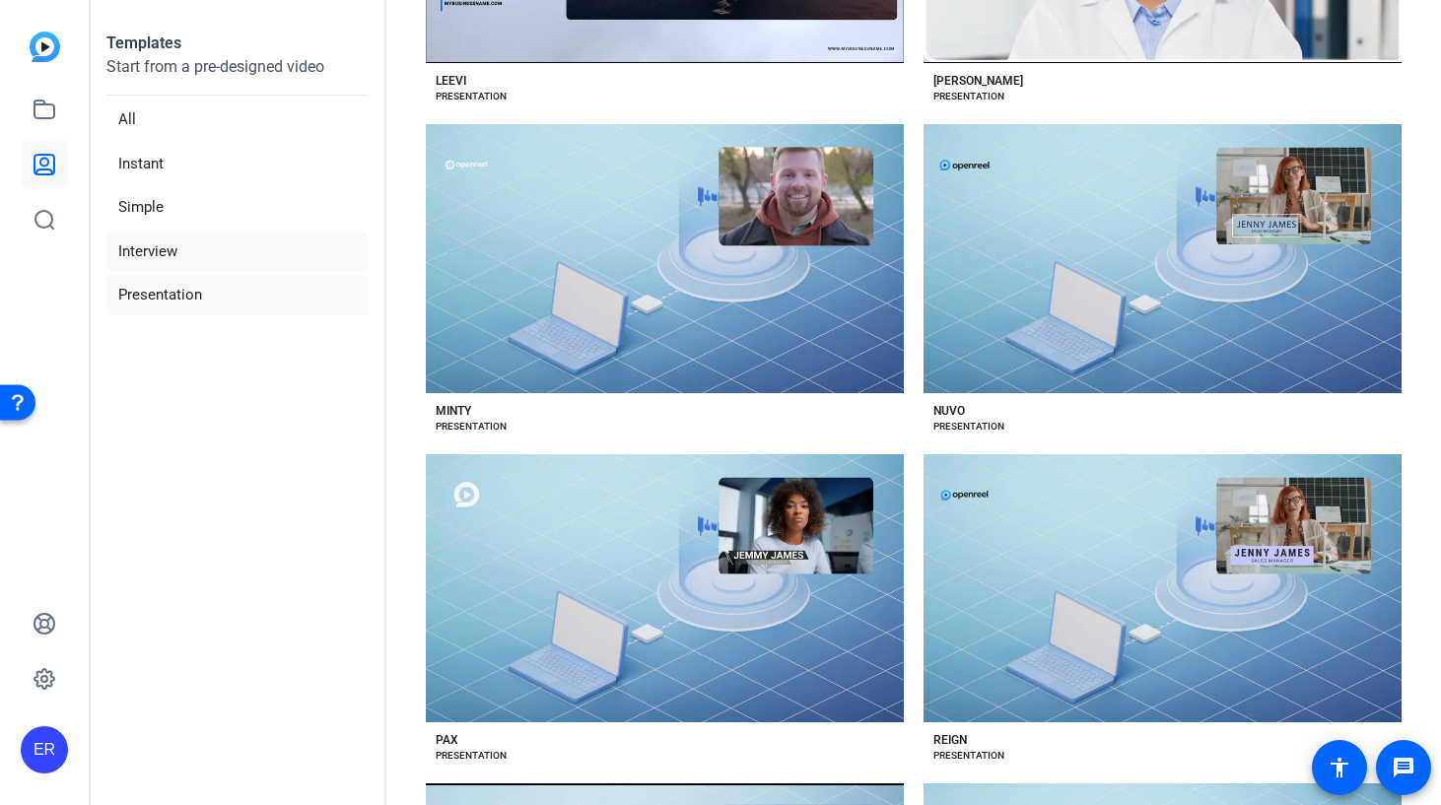
click at [246, 249] on li "Interview" at bounding box center [237, 252] width 262 height 40
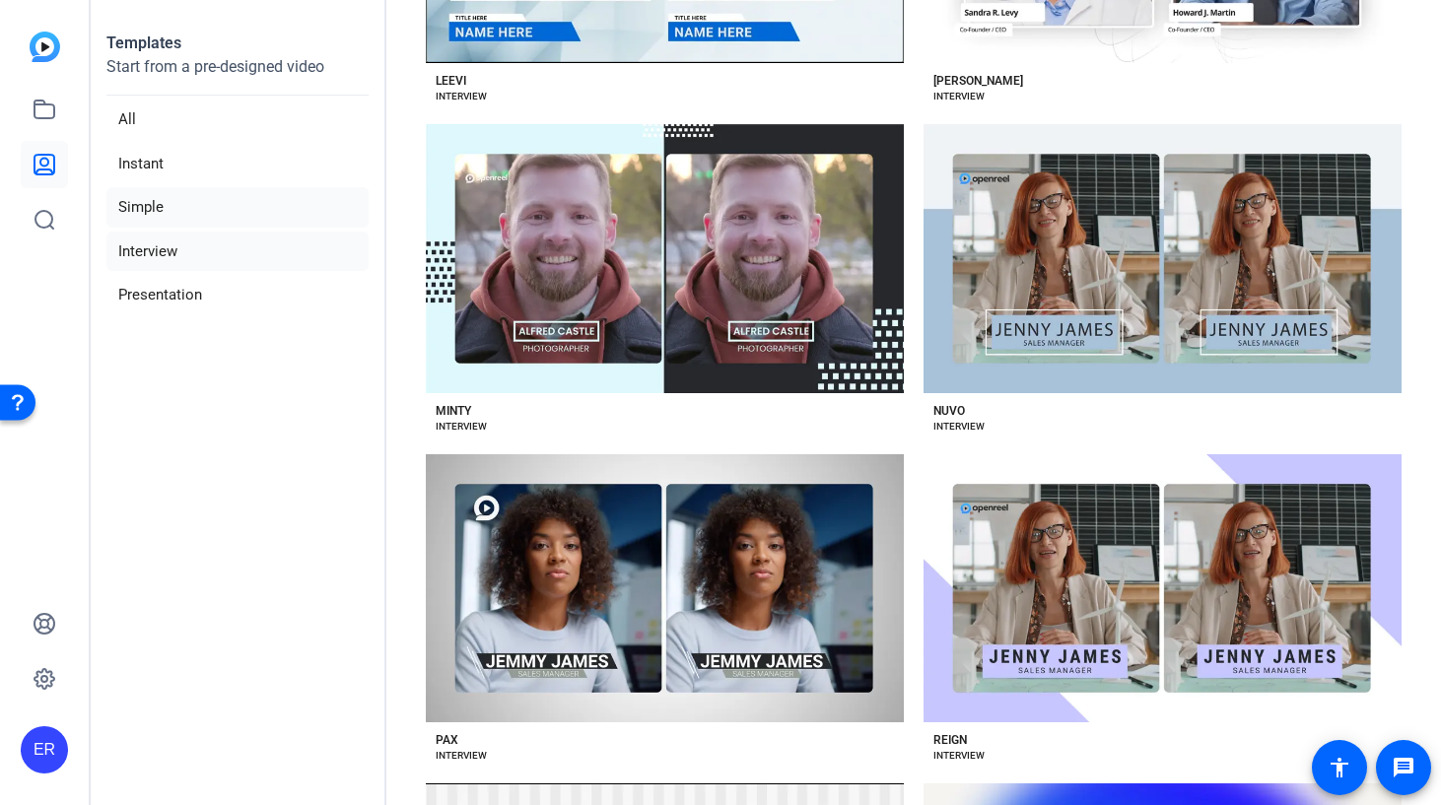
click at [238, 189] on li "Simple" at bounding box center [237, 207] width 262 height 40
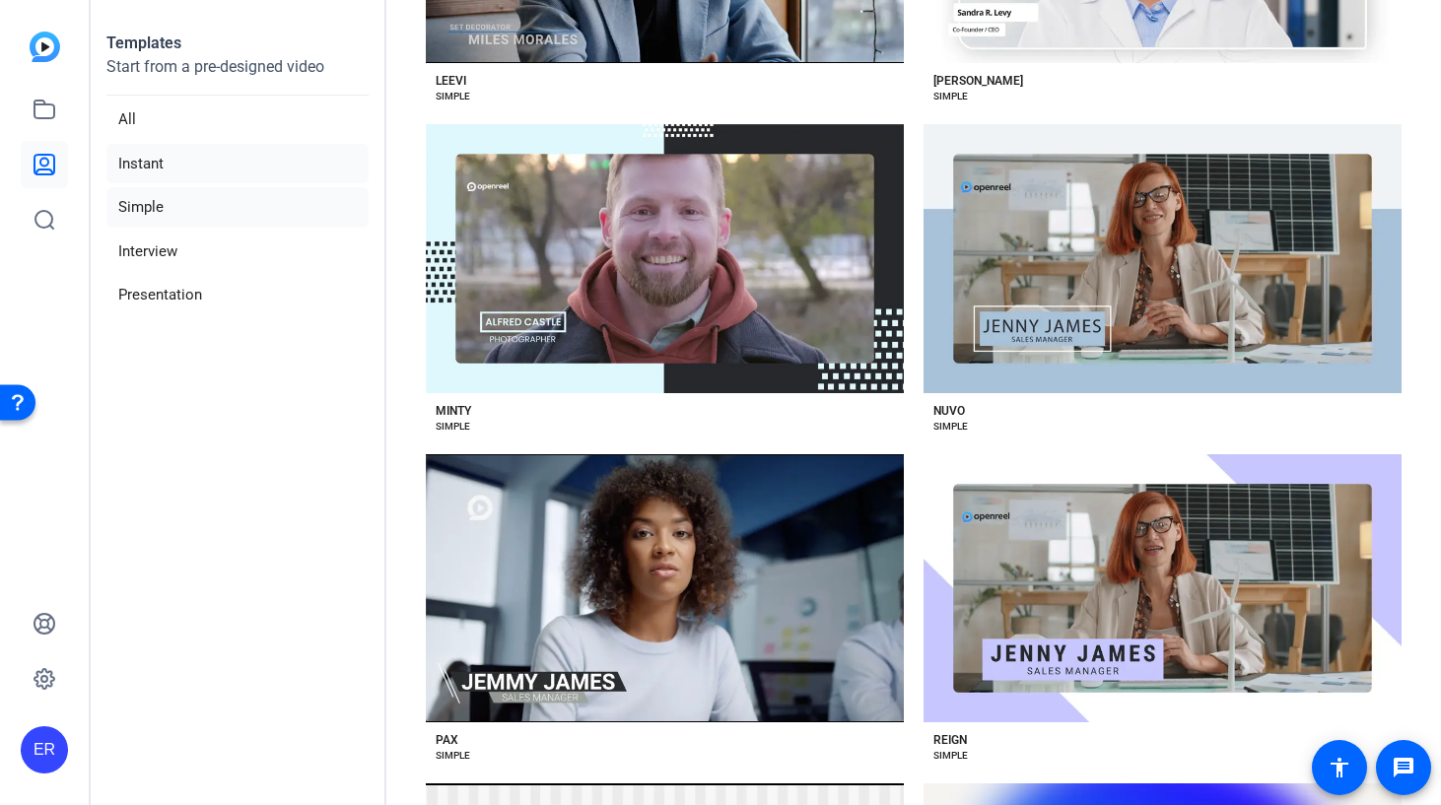
click at [237, 158] on li "Instant" at bounding box center [237, 164] width 262 height 40
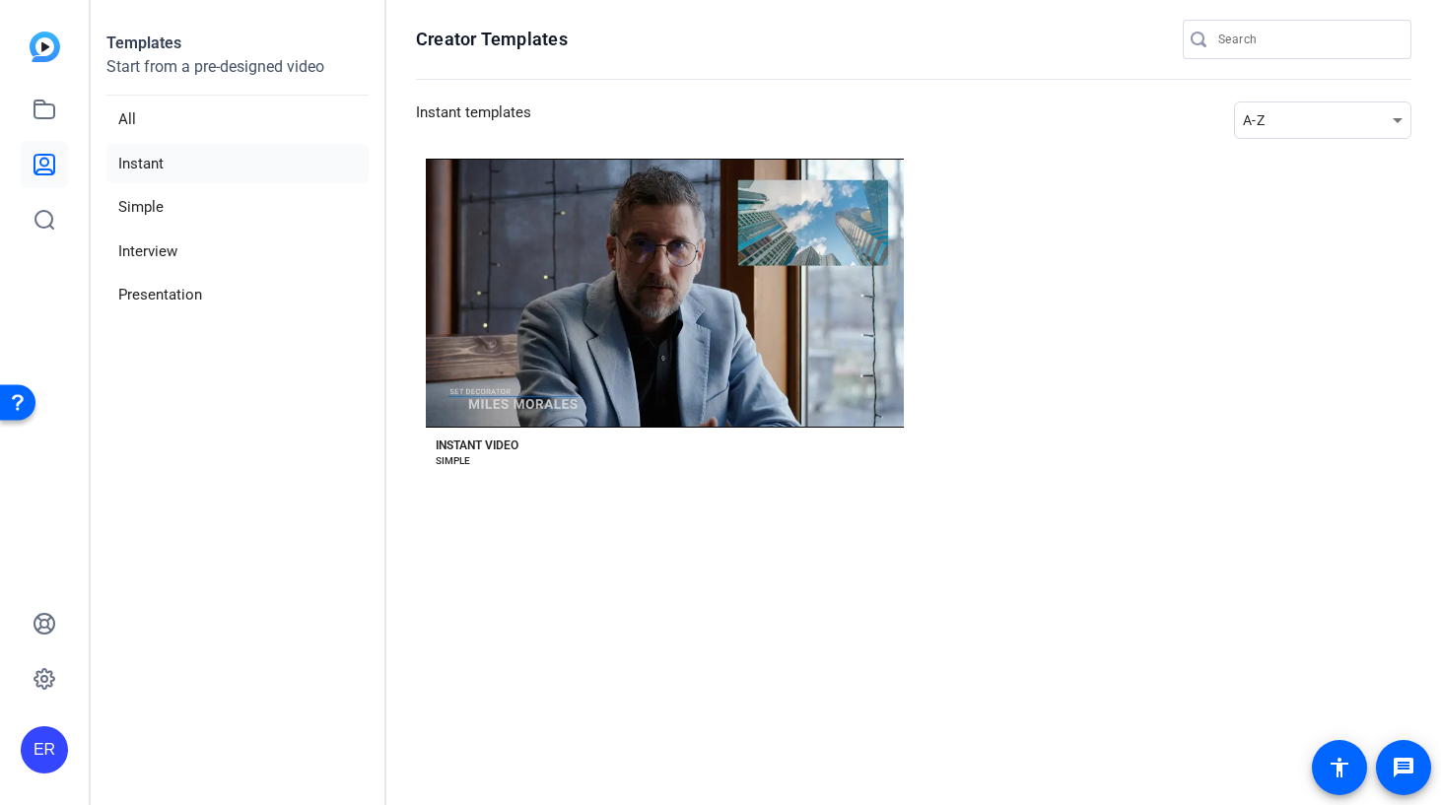
scroll to position [0, 0]
click at [190, 218] on li "Simple" at bounding box center [237, 207] width 262 height 40
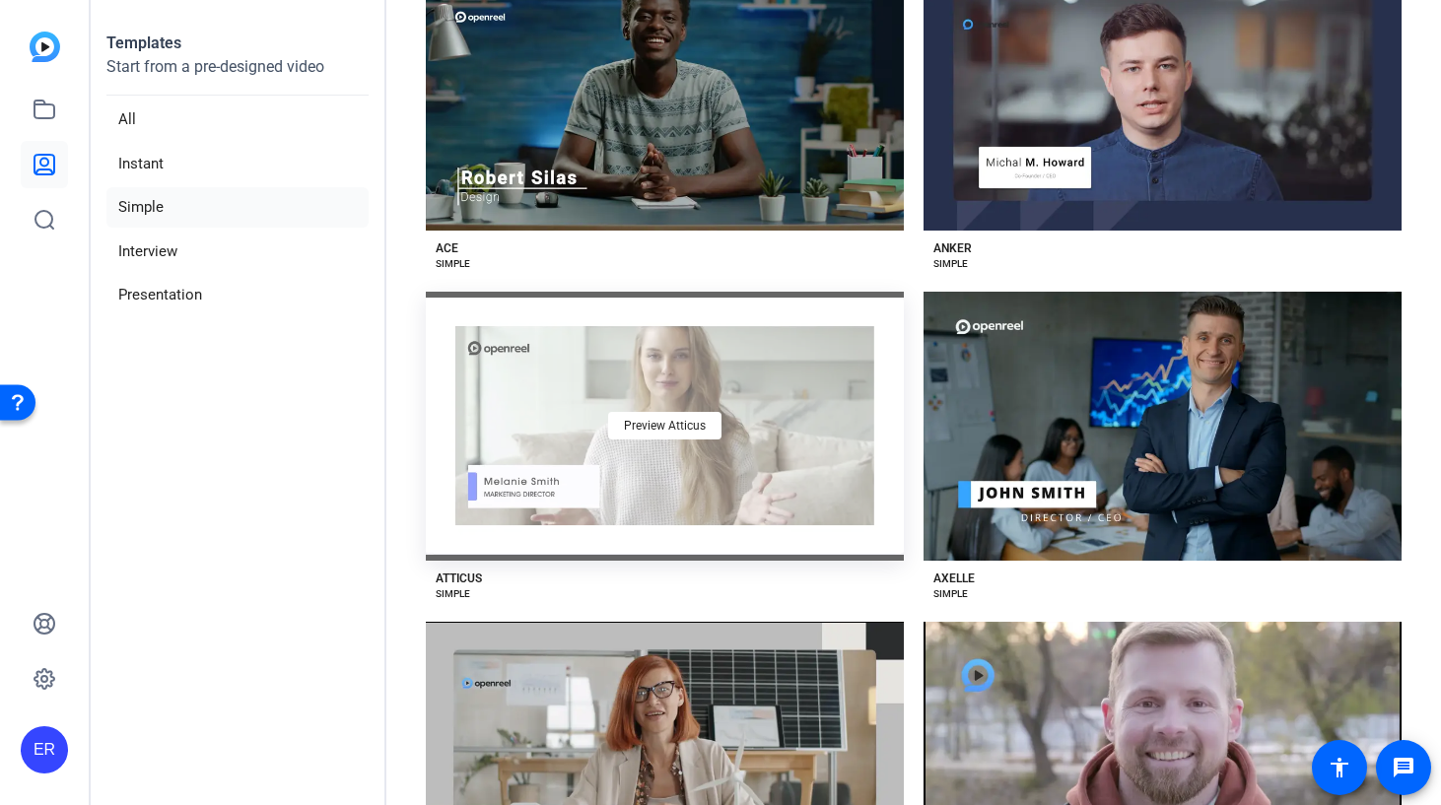
scroll to position [159, 0]
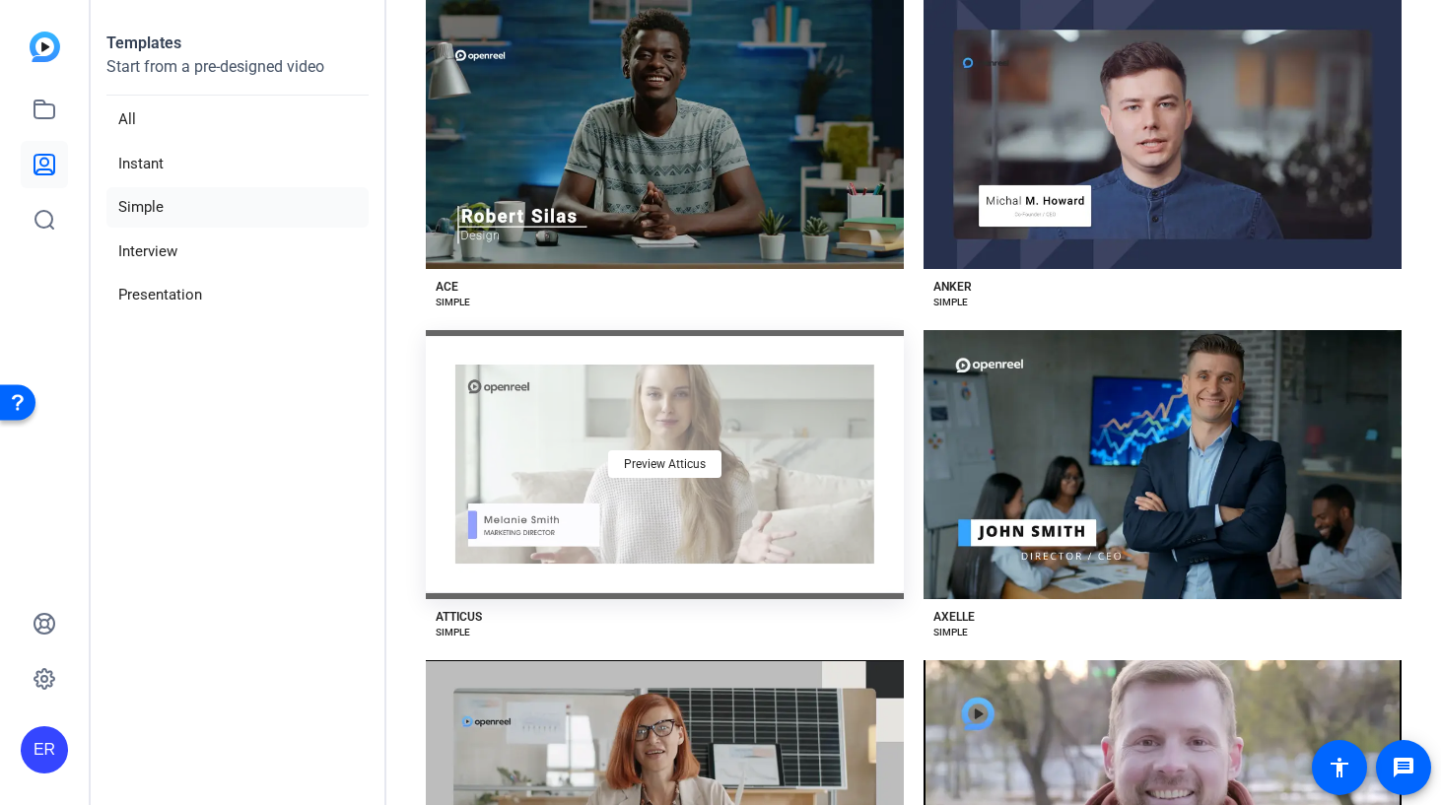
click at [789, 487] on div "Preview Atticus" at bounding box center [665, 464] width 478 height 269
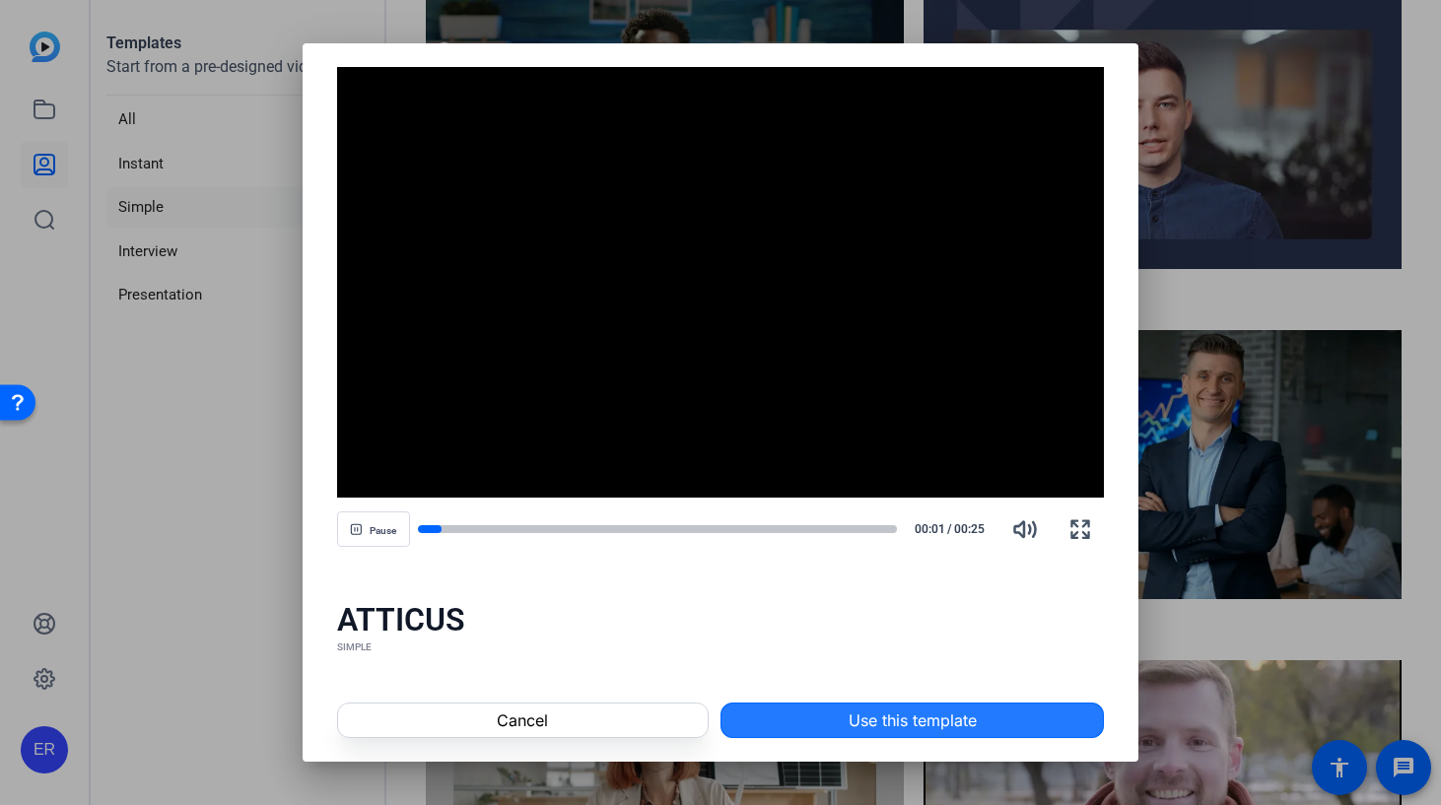
click at [743, 723] on span at bounding box center [911, 720] width 381 height 47
